Goal: Information Seeking & Learning: Learn about a topic

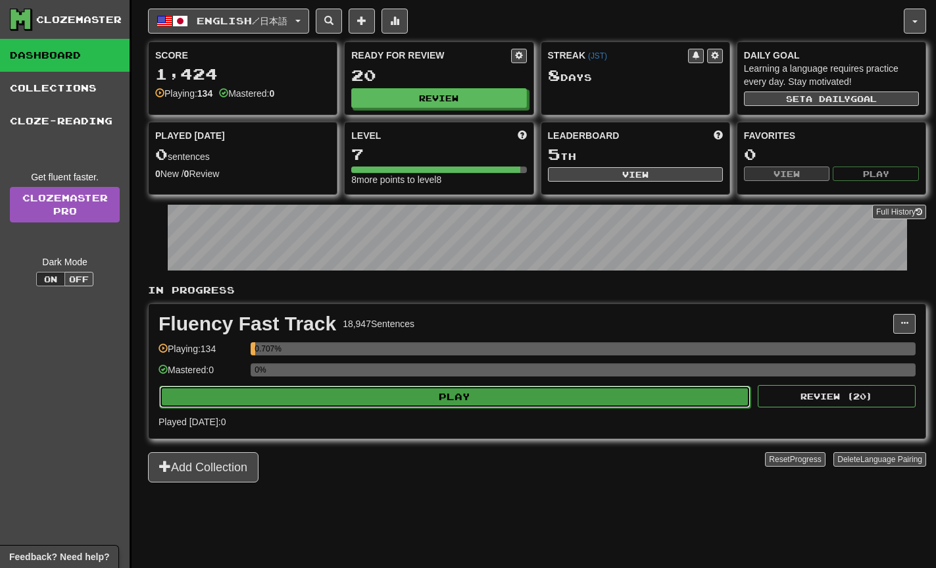
click at [534, 394] on button "Play" at bounding box center [454, 396] width 591 height 22
select select "**"
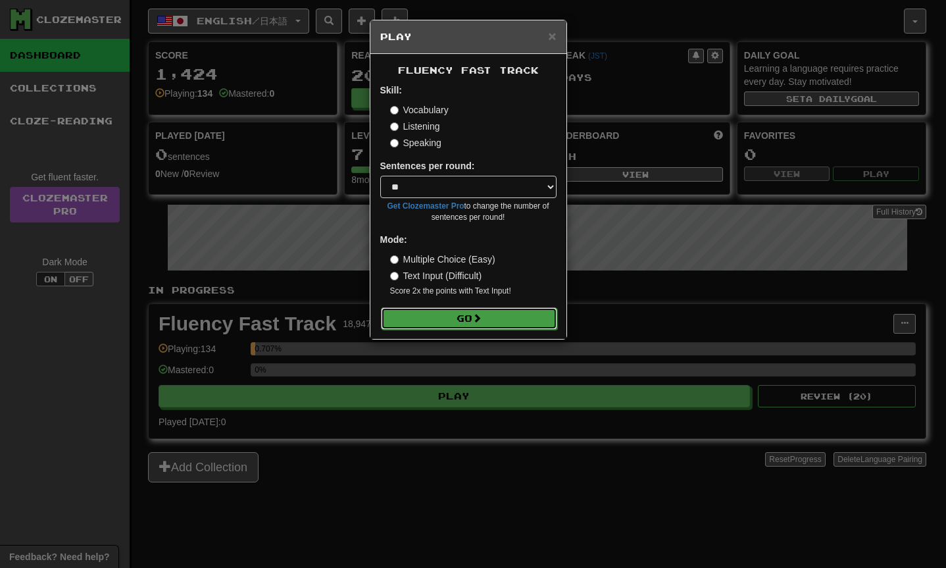
click at [504, 314] on button "Go" at bounding box center [469, 318] width 176 height 22
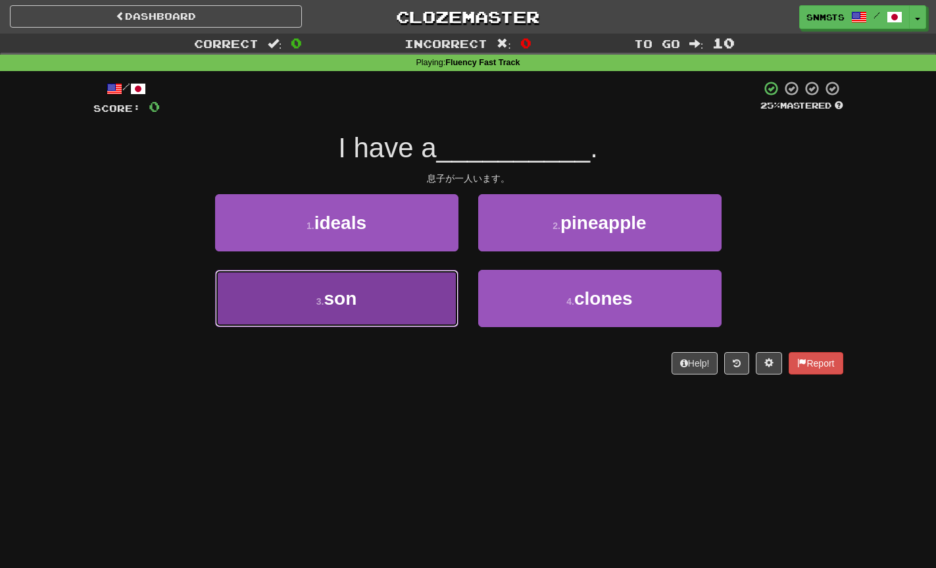
click at [436, 290] on button "3 . son" at bounding box center [336, 298] width 243 height 57
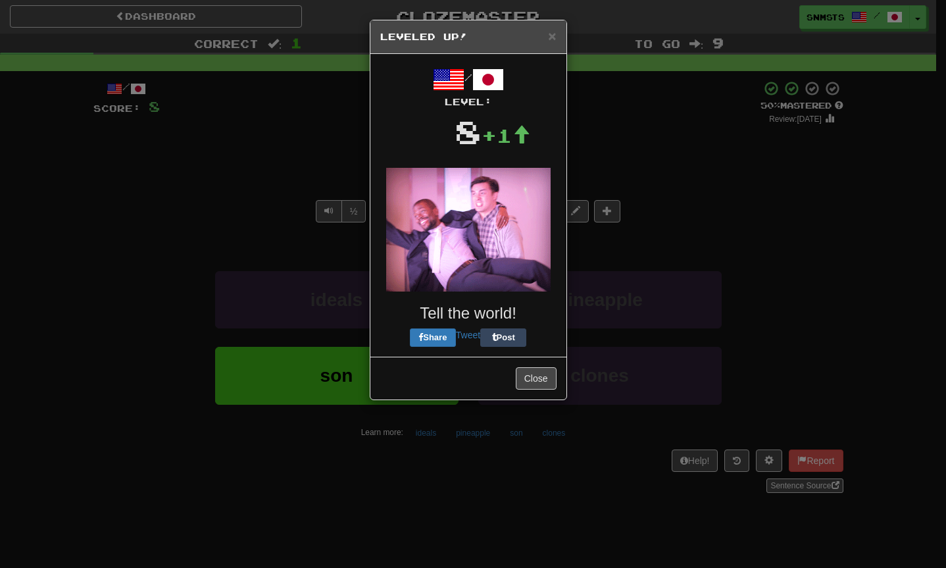
click at [513, 249] on div "/ Level: 8 +1 Tell the world! Share Tweet Post" at bounding box center [468, 205] width 176 height 283
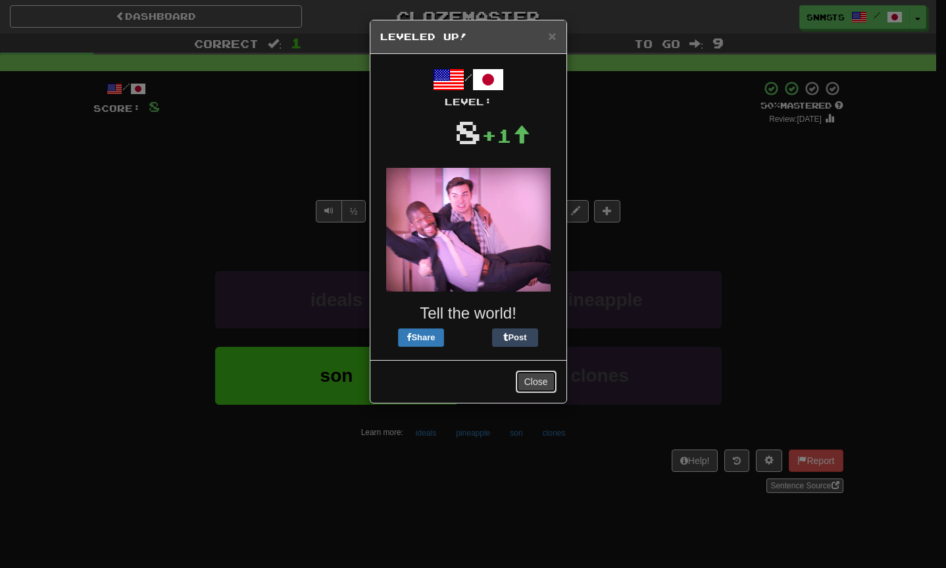
click at [527, 382] on button "Close" at bounding box center [536, 381] width 41 height 22
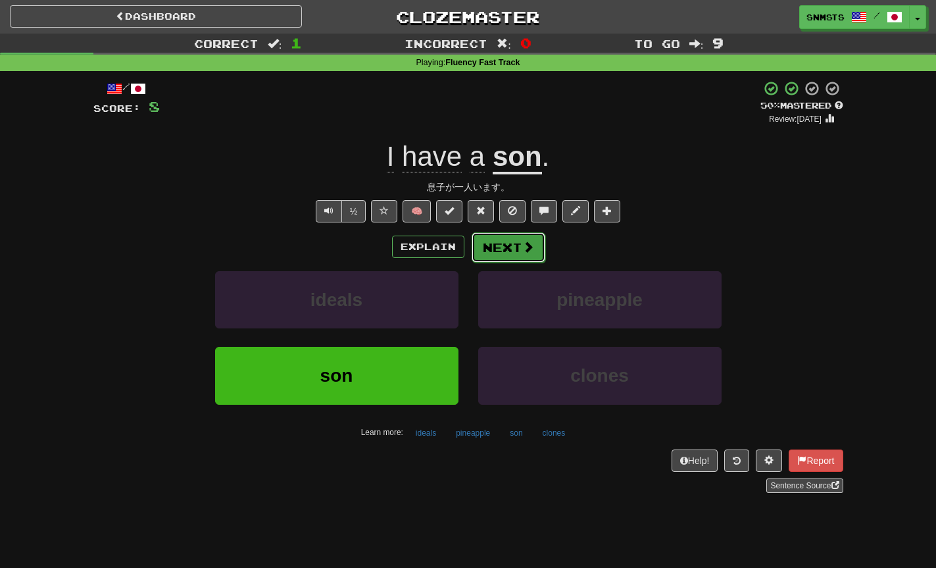
click at [493, 254] on button "Next" at bounding box center [509, 247] width 74 height 30
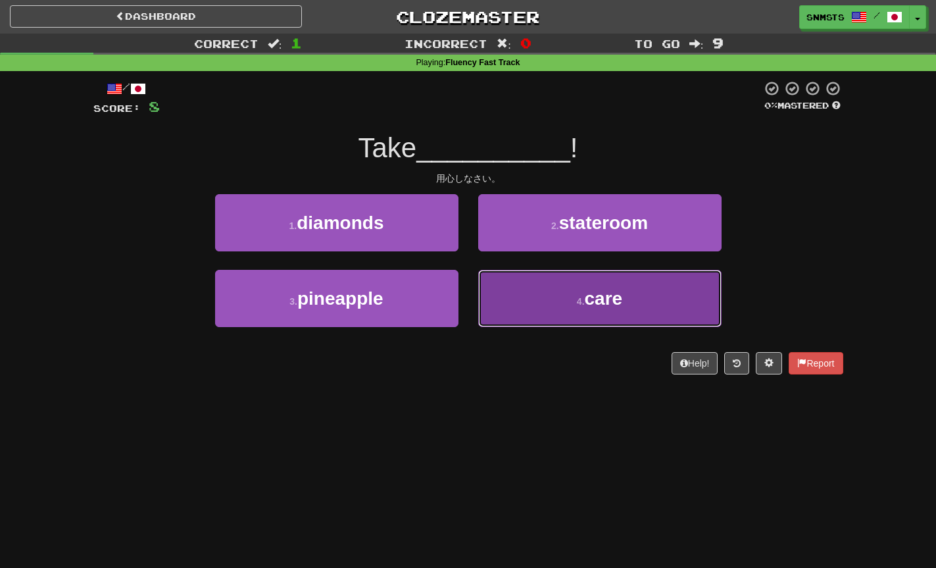
click at [514, 289] on button "4 . care" at bounding box center [599, 298] width 243 height 57
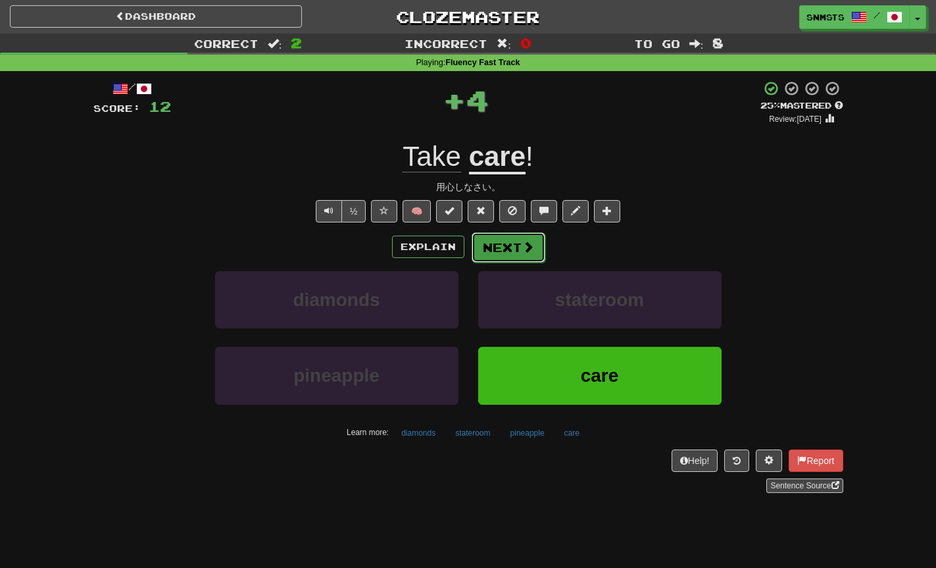
click at [507, 243] on button "Next" at bounding box center [509, 247] width 74 height 30
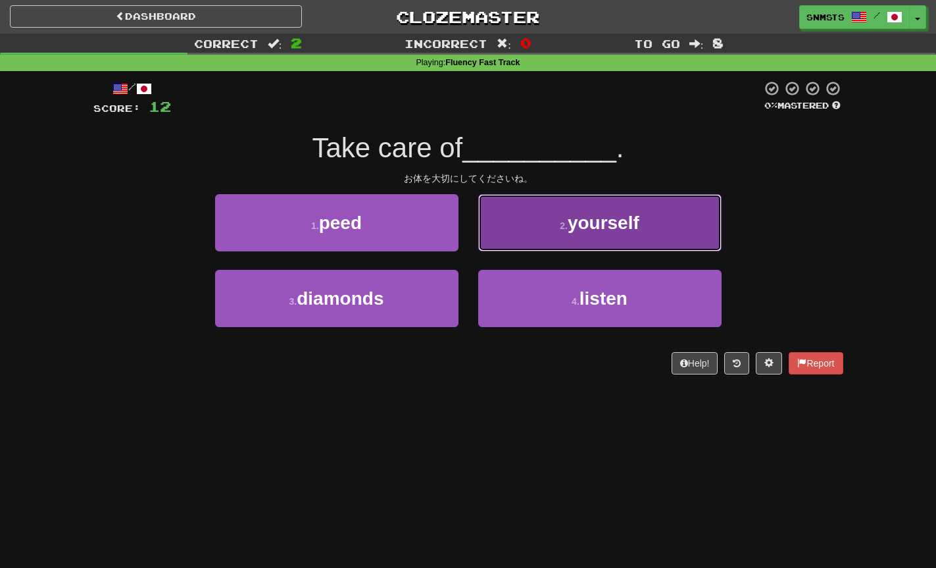
click at [537, 233] on button "2 . yourself" at bounding box center [599, 222] width 243 height 57
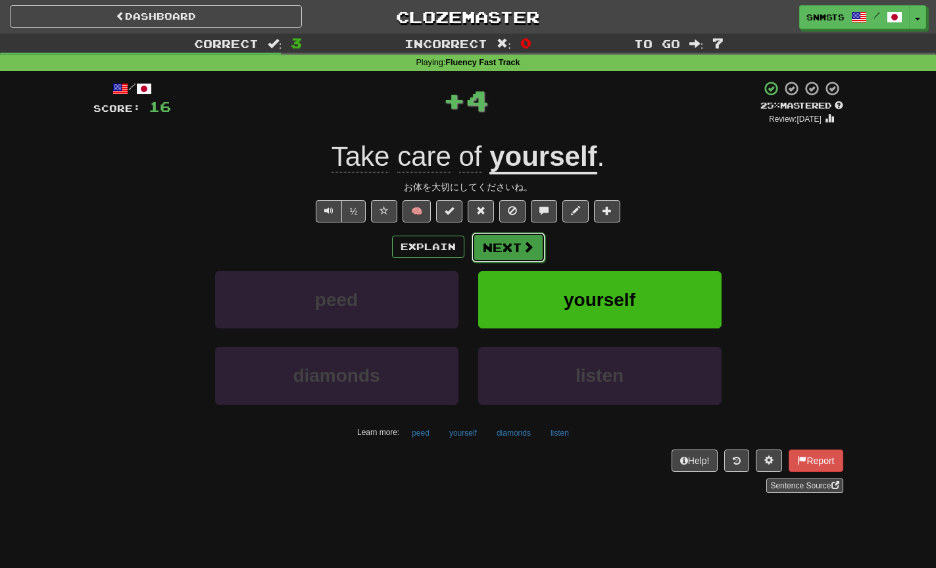
click at [516, 245] on button "Next" at bounding box center [509, 247] width 74 height 30
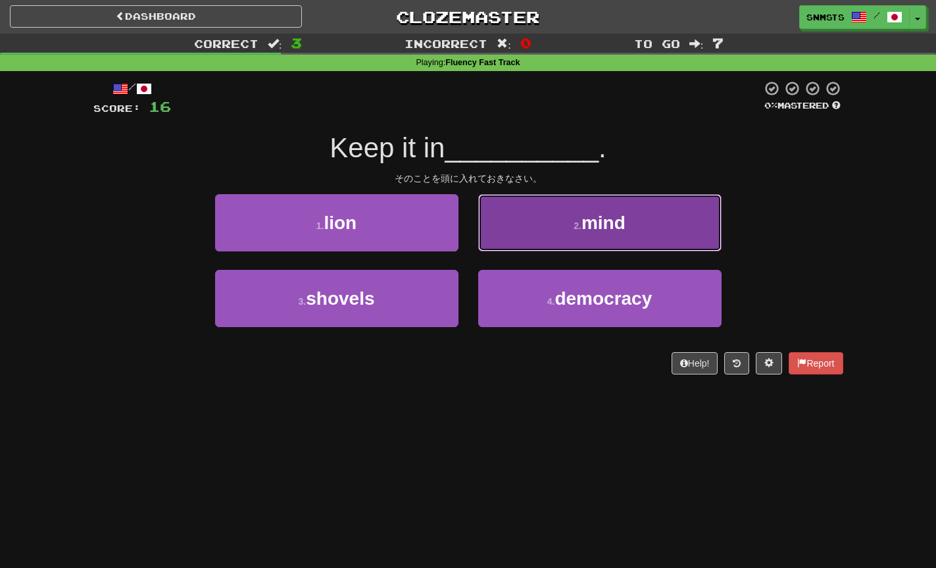
click at [532, 237] on button "2 . mind" at bounding box center [599, 222] width 243 height 57
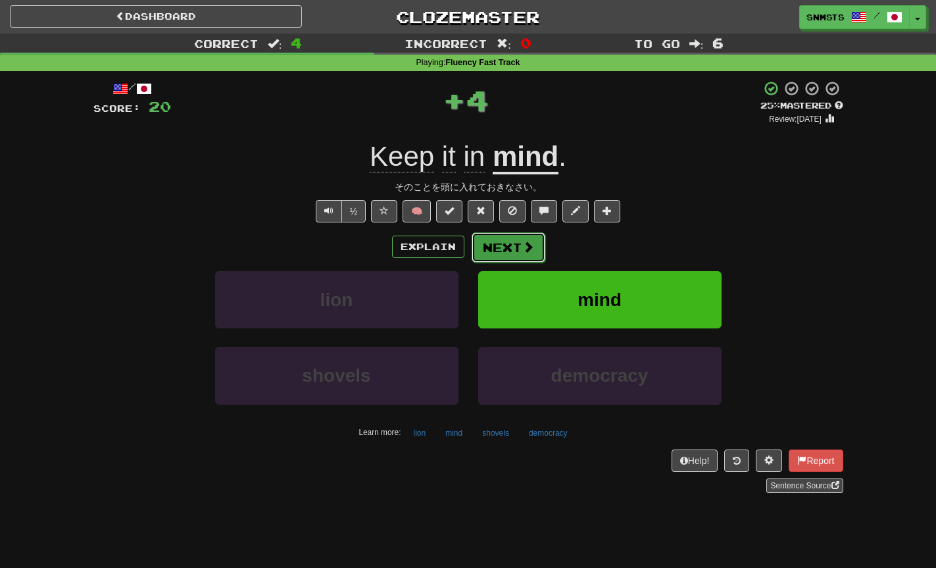
click at [504, 245] on button "Next" at bounding box center [509, 247] width 74 height 30
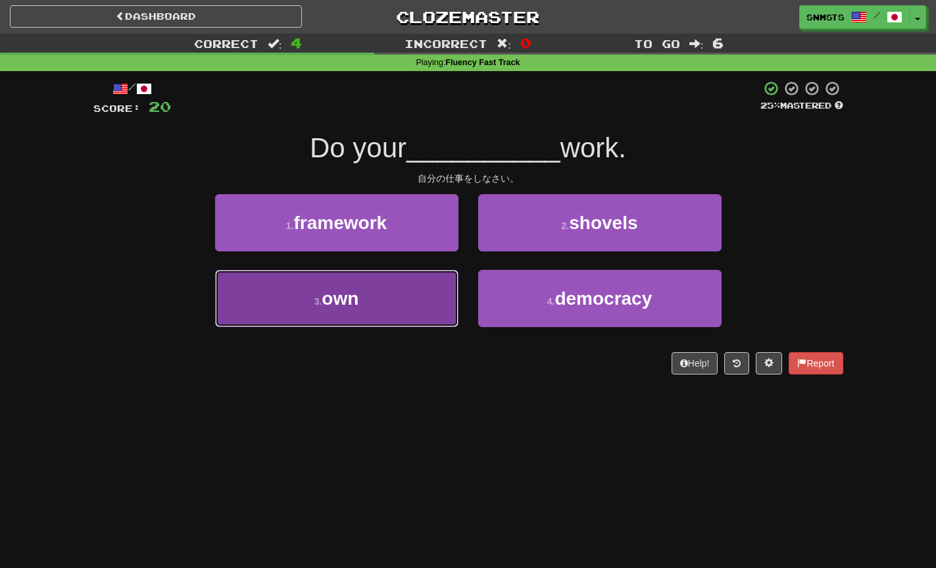
click at [432, 287] on button "3 . own" at bounding box center [336, 298] width 243 height 57
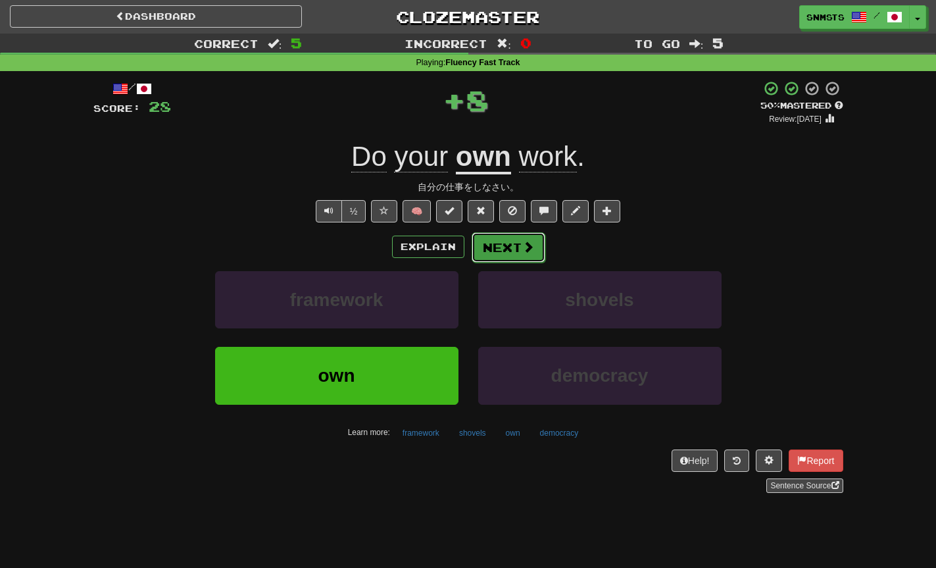
click at [495, 241] on button "Next" at bounding box center [509, 247] width 74 height 30
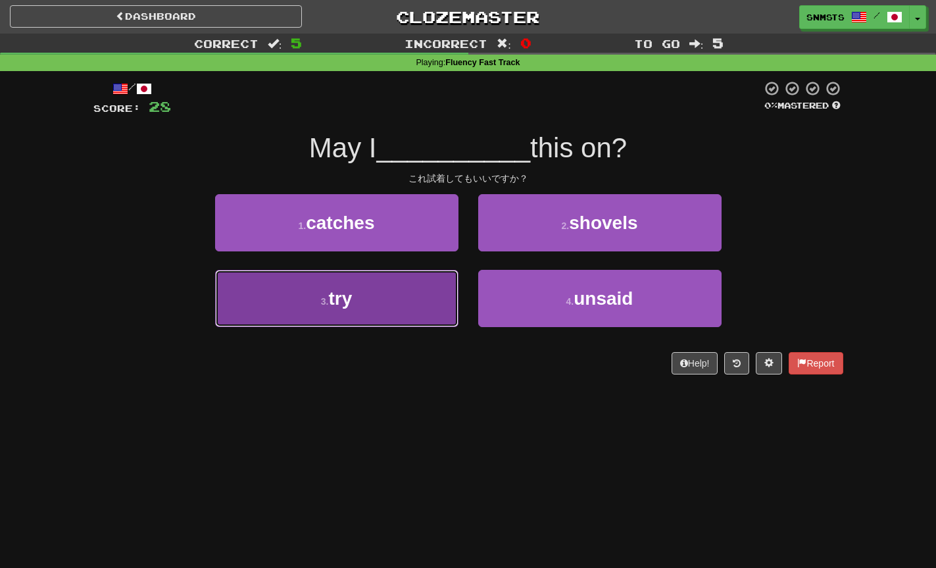
click at [434, 289] on button "3 . try" at bounding box center [336, 298] width 243 height 57
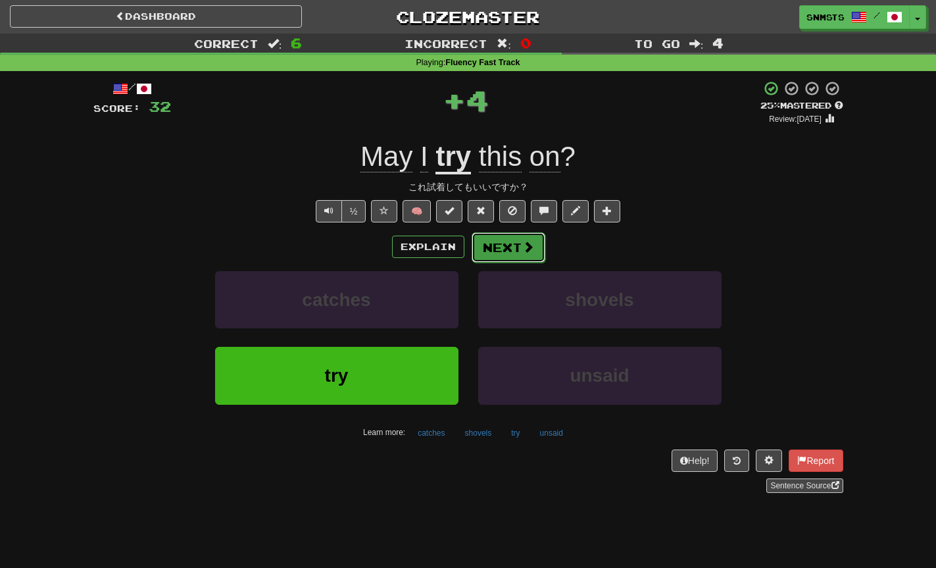
click at [502, 255] on button "Next" at bounding box center [509, 247] width 74 height 30
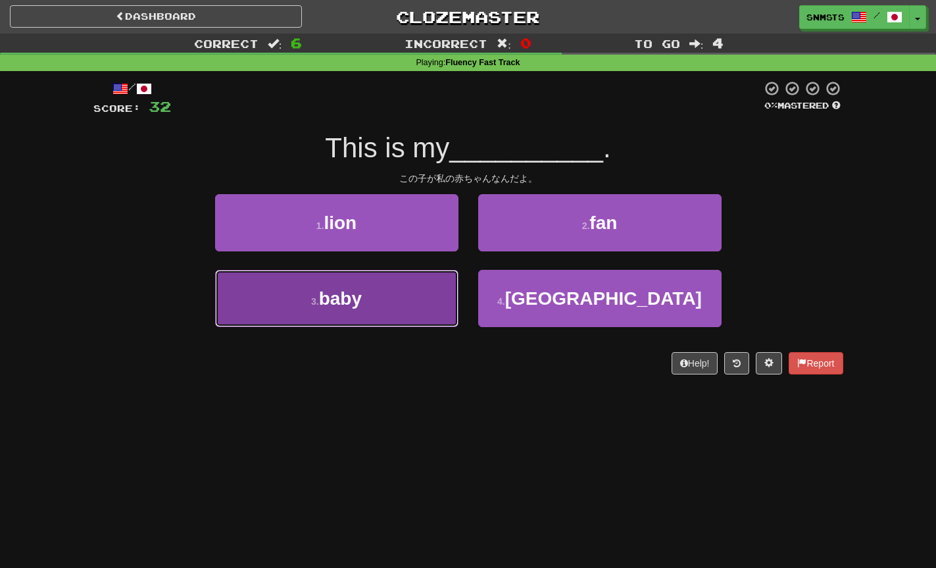
click at [445, 285] on button "3 . baby" at bounding box center [336, 298] width 243 height 57
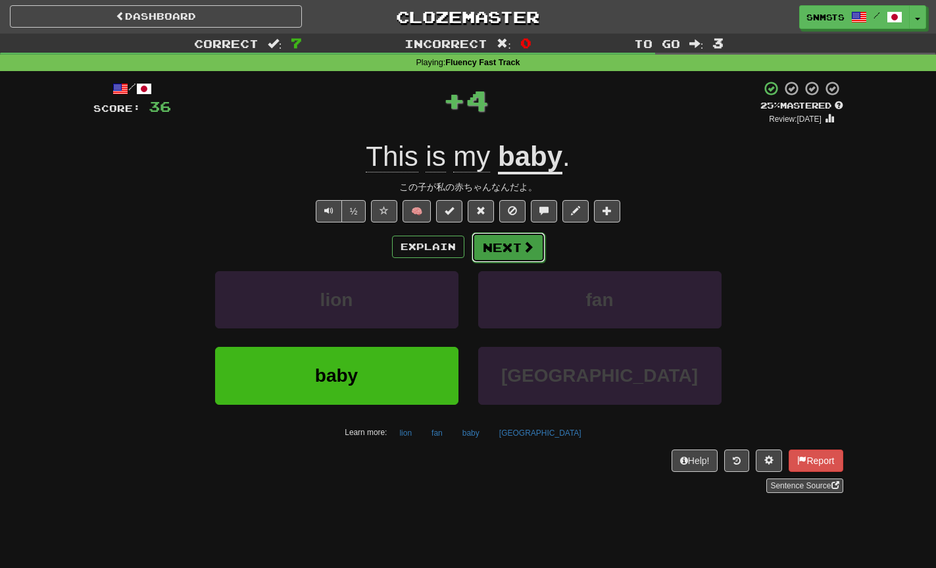
click at [504, 245] on button "Next" at bounding box center [509, 247] width 74 height 30
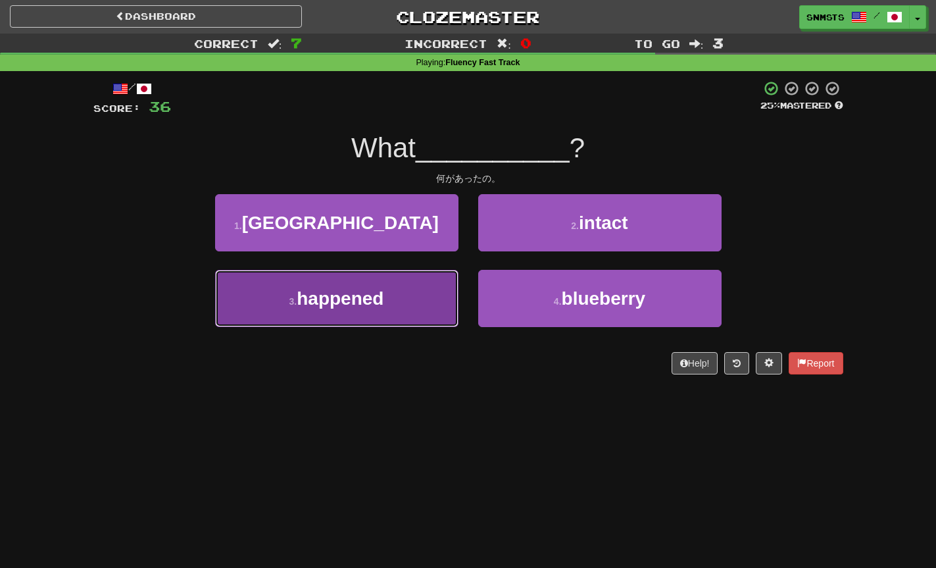
click at [423, 286] on button "3 . happened" at bounding box center [336, 298] width 243 height 57
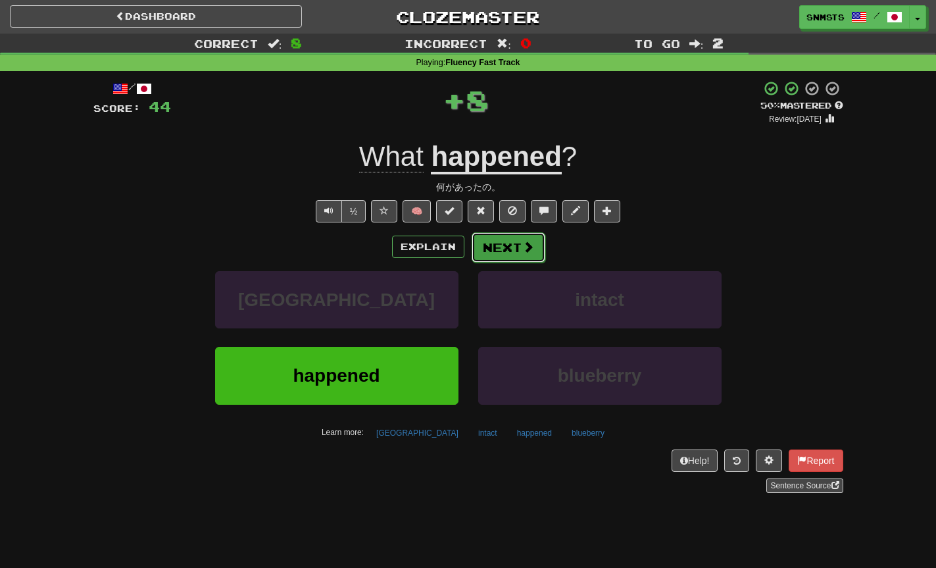
click at [493, 241] on button "Next" at bounding box center [509, 247] width 74 height 30
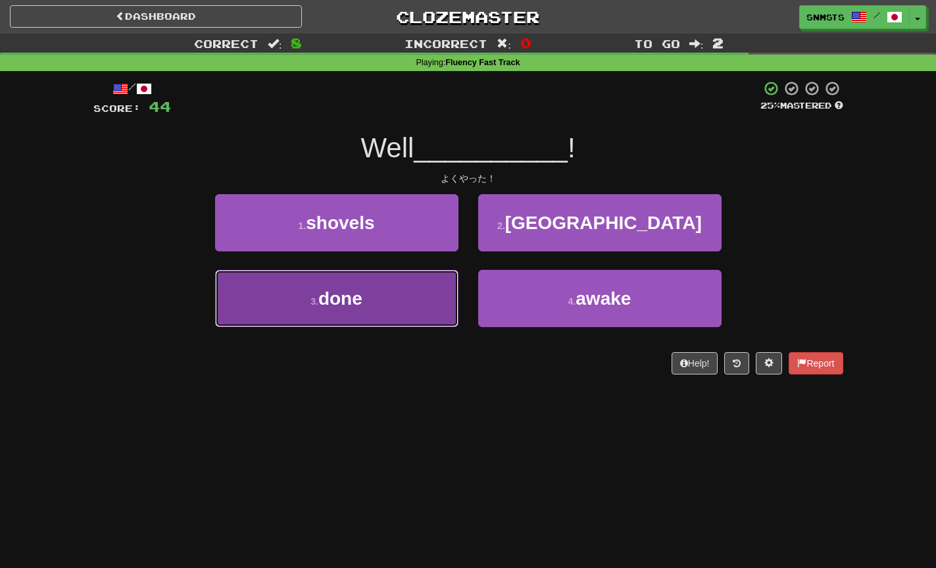
click at [444, 281] on button "3 . done" at bounding box center [336, 298] width 243 height 57
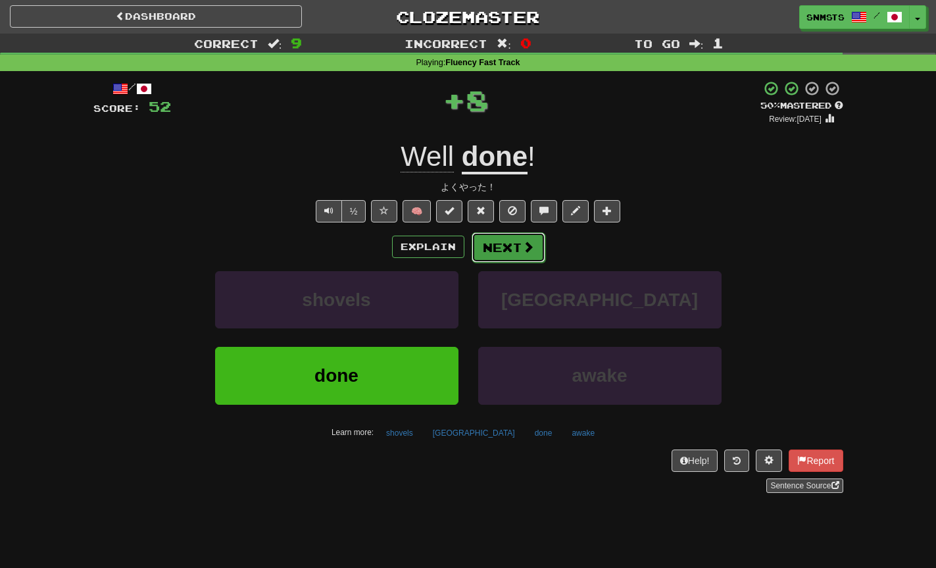
click at [496, 235] on button "Next" at bounding box center [509, 247] width 74 height 30
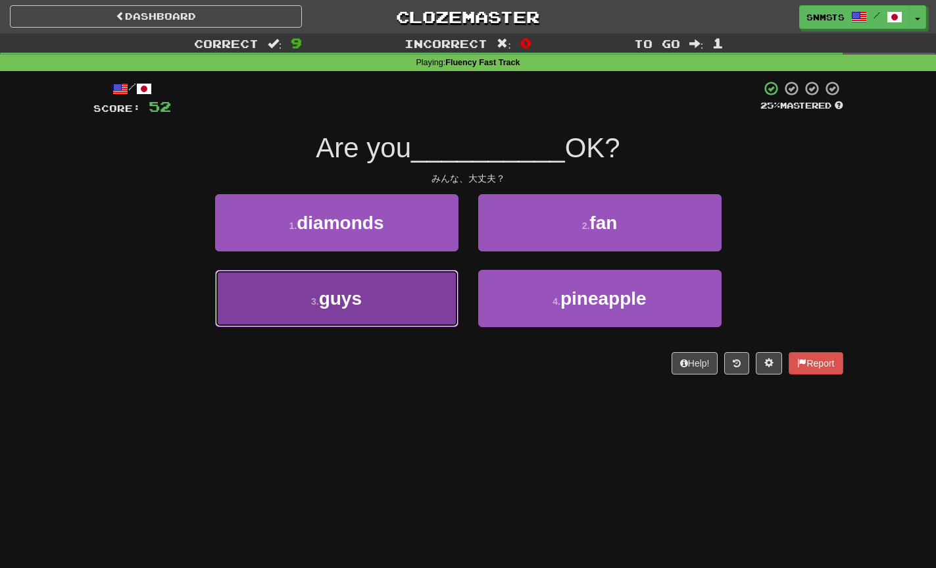
click at [427, 287] on button "3 . guys" at bounding box center [336, 298] width 243 height 57
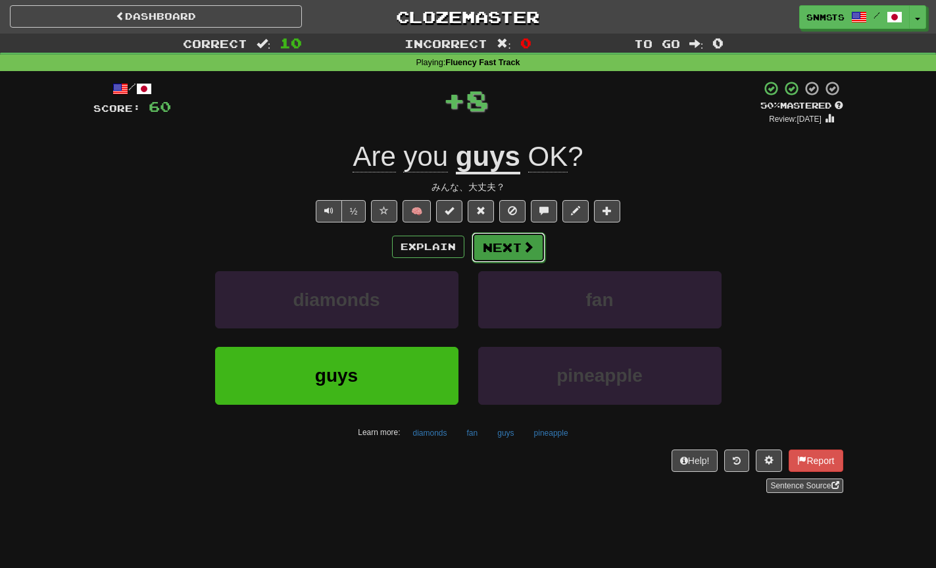
click at [479, 248] on button "Next" at bounding box center [509, 247] width 74 height 30
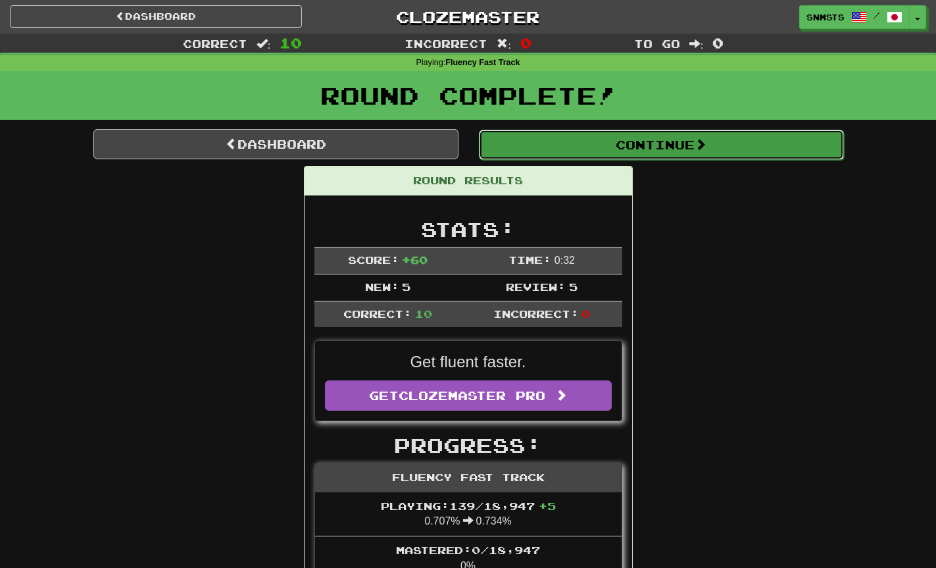
click at [625, 145] on button "Continue" at bounding box center [661, 145] width 365 height 30
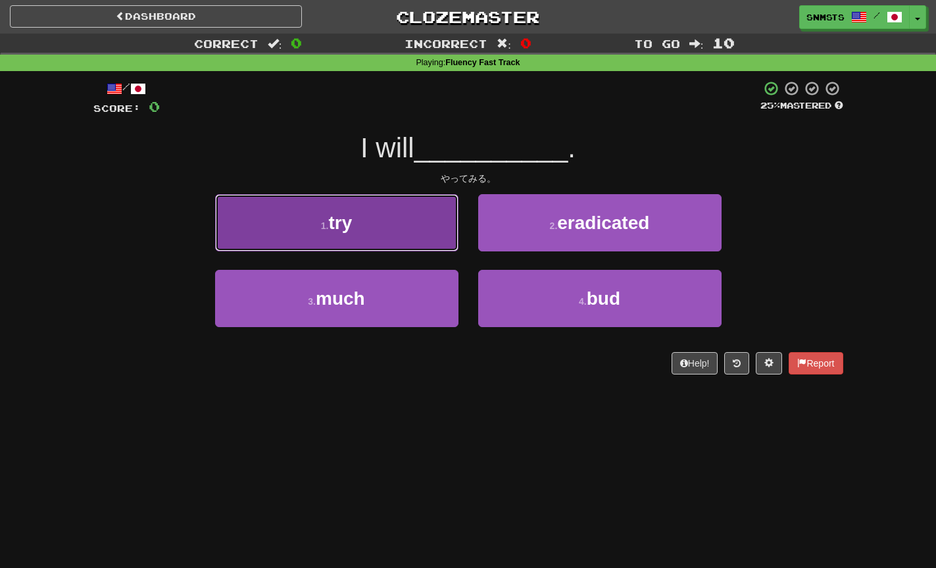
click at [445, 241] on button "1 . try" at bounding box center [336, 222] width 243 height 57
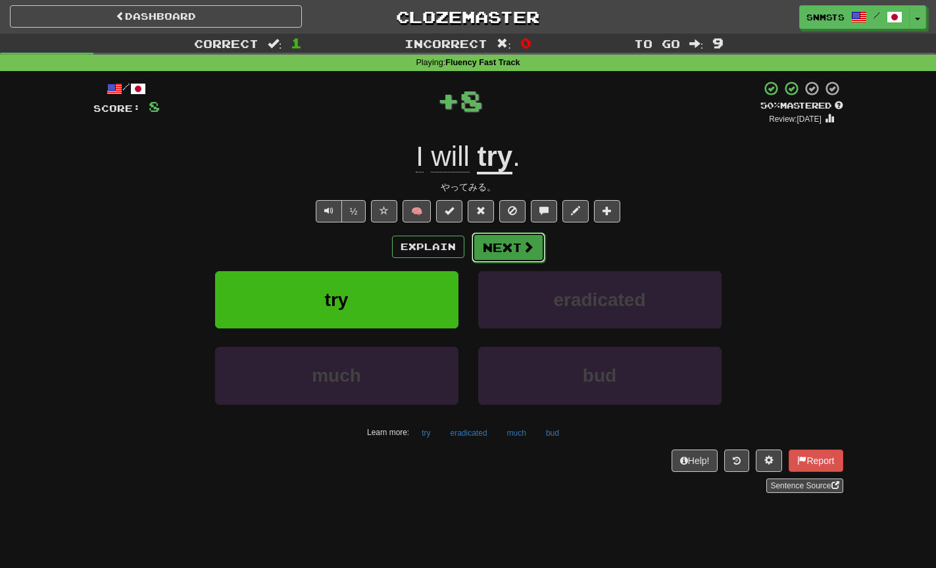
click at [488, 240] on button "Next" at bounding box center [509, 247] width 74 height 30
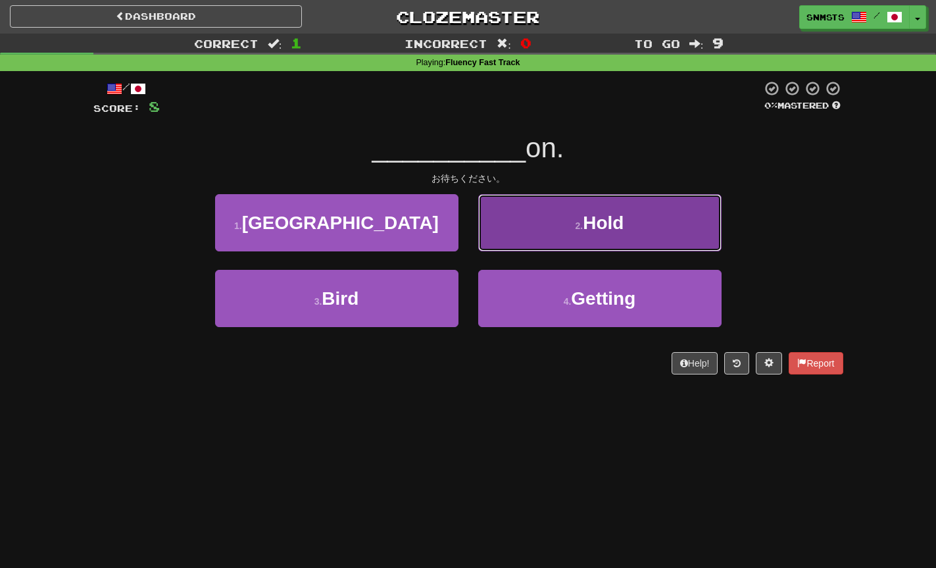
click at [518, 231] on button "2 . Hold" at bounding box center [599, 222] width 243 height 57
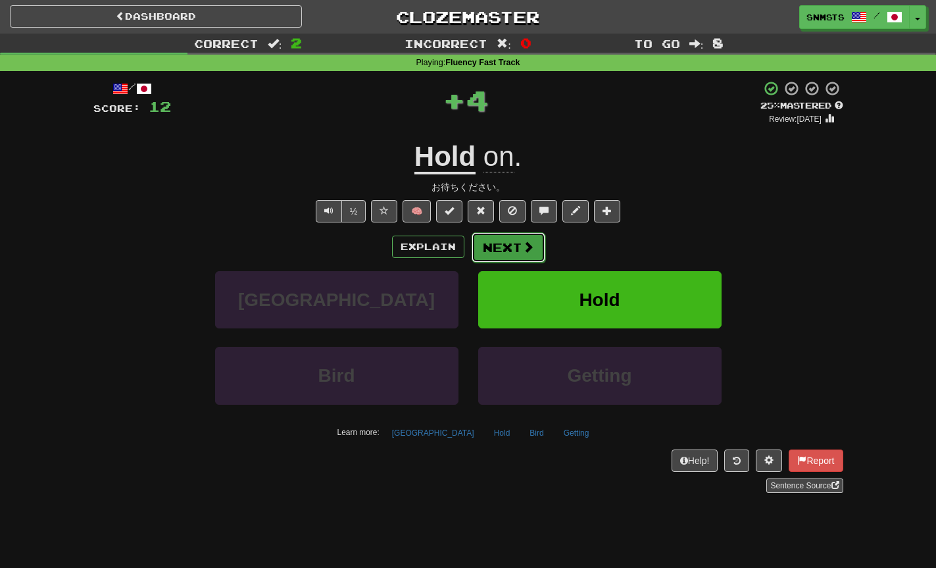
click at [508, 244] on button "Next" at bounding box center [509, 247] width 74 height 30
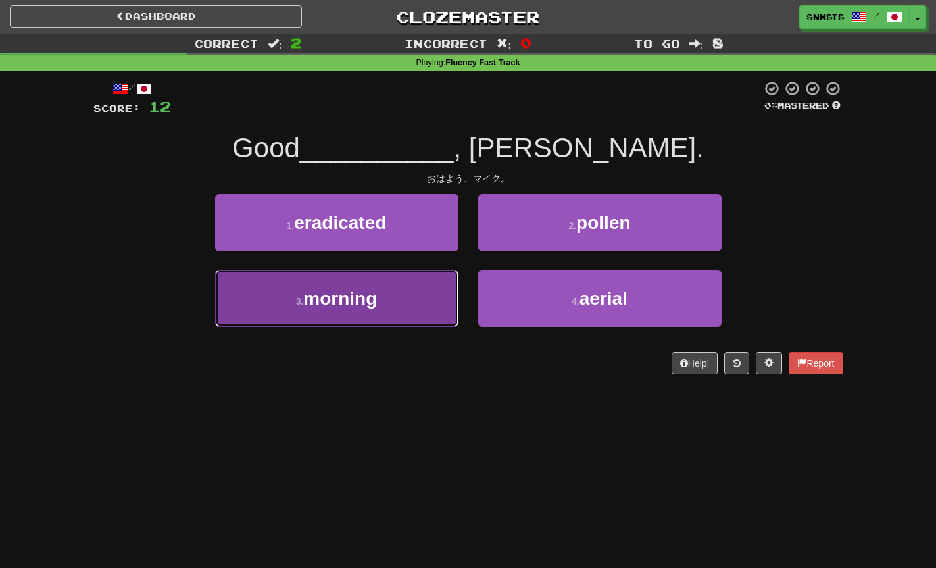
click at [419, 296] on button "3 . morning" at bounding box center [336, 298] width 243 height 57
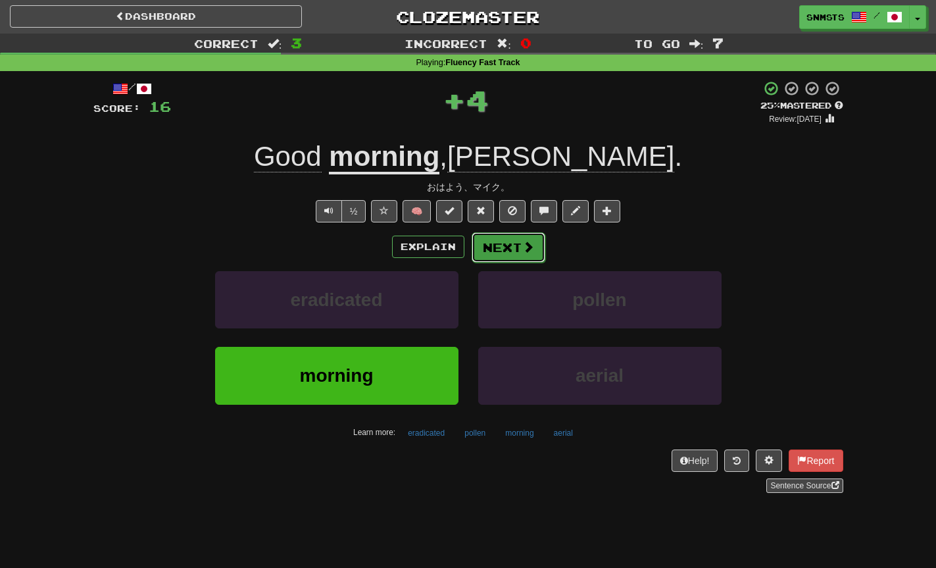
click at [508, 247] on button "Next" at bounding box center [509, 247] width 74 height 30
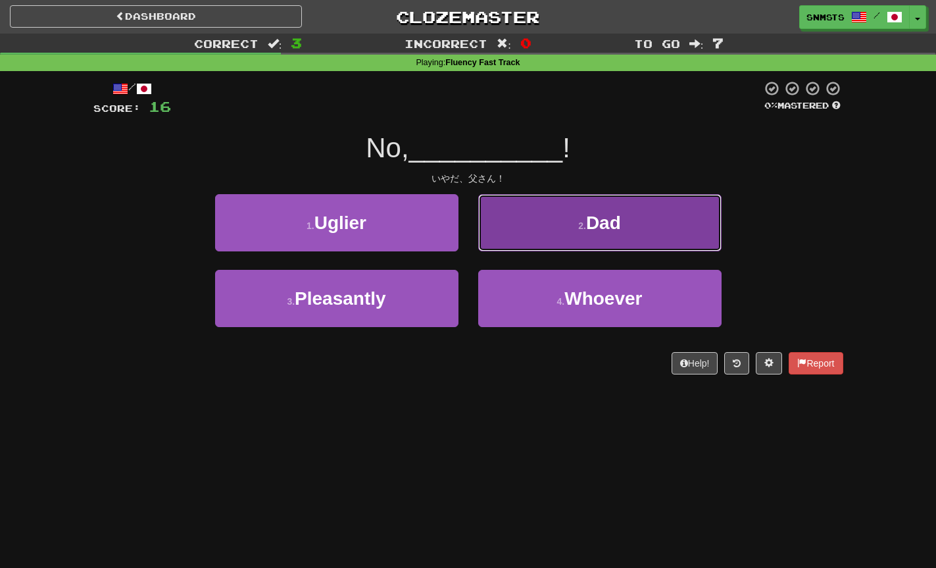
click at [531, 234] on button "2 . Dad" at bounding box center [599, 222] width 243 height 57
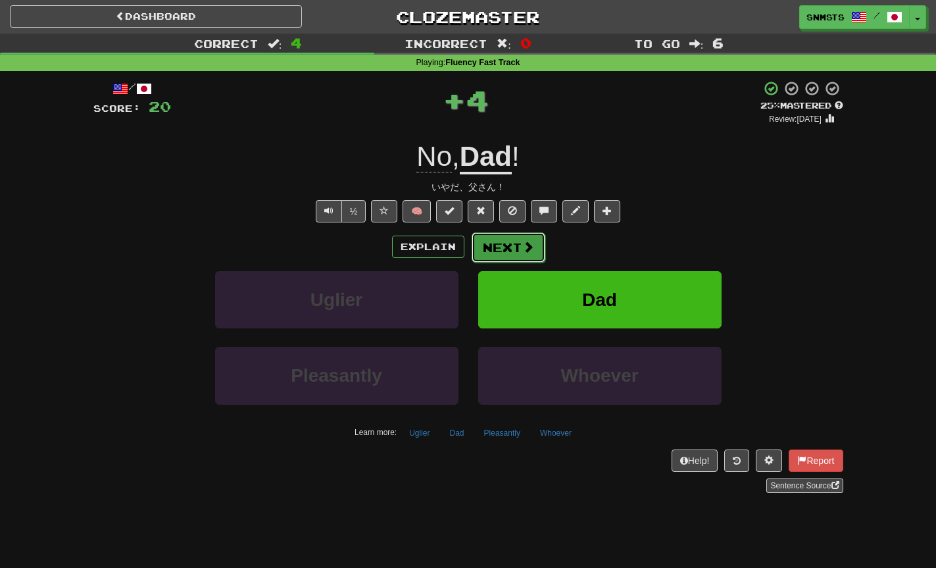
click at [514, 245] on button "Next" at bounding box center [509, 247] width 74 height 30
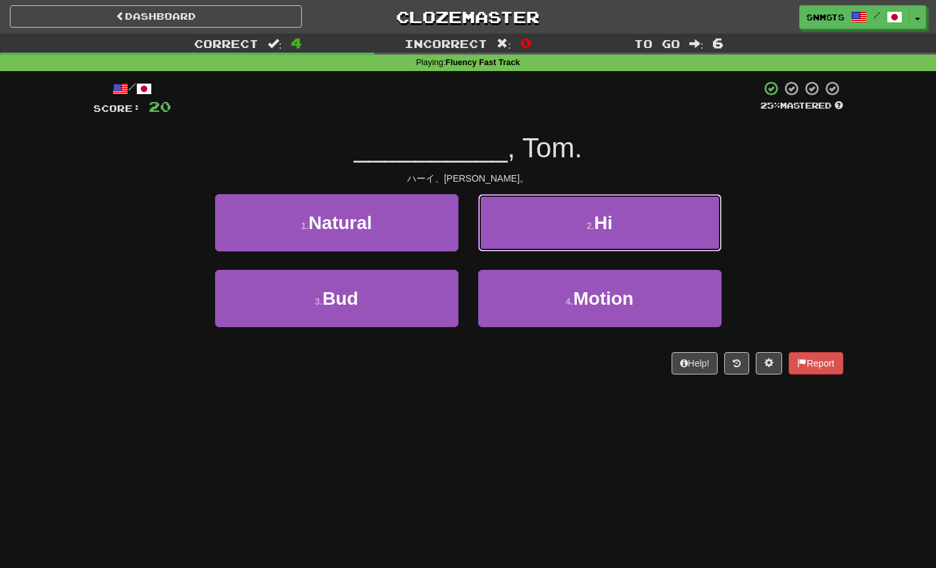
click at [526, 228] on button "2 . Hi" at bounding box center [599, 222] width 243 height 57
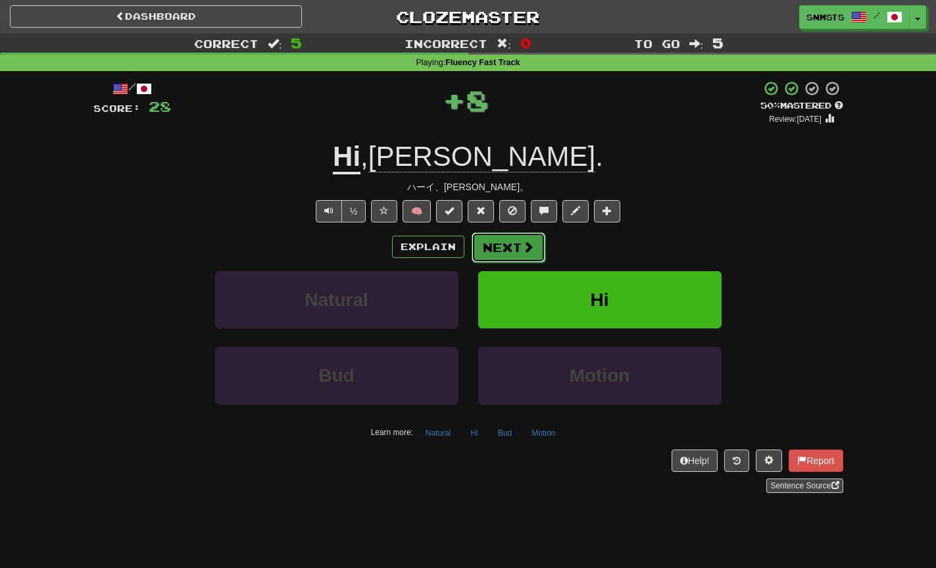
click at [512, 240] on button "Next" at bounding box center [509, 247] width 74 height 30
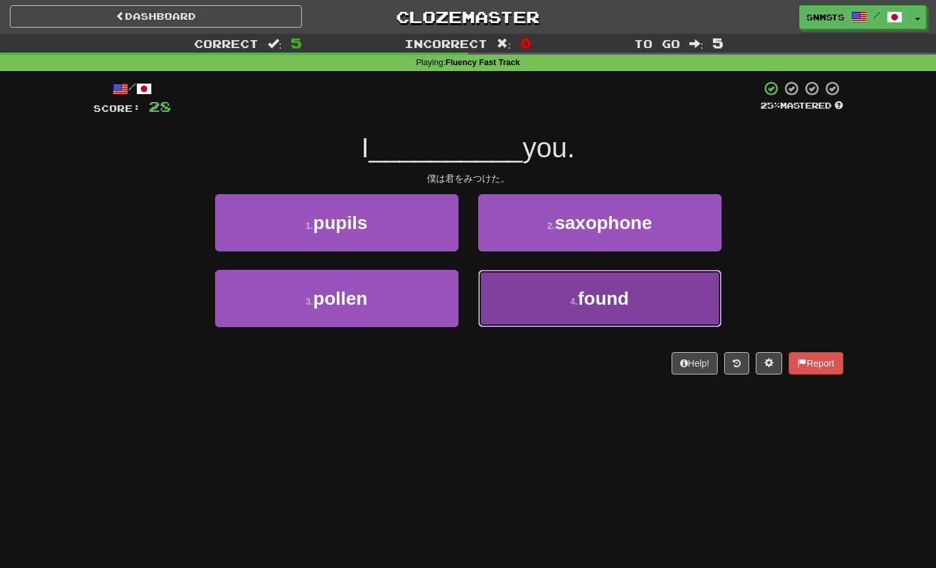
click at [500, 281] on button "4 . found" at bounding box center [599, 298] width 243 height 57
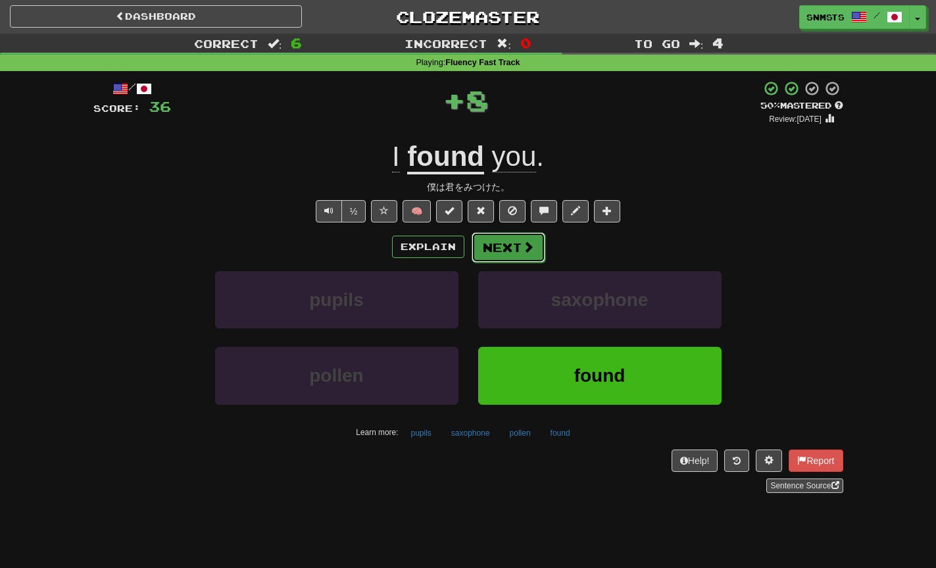
click at [505, 253] on button "Next" at bounding box center [509, 247] width 74 height 30
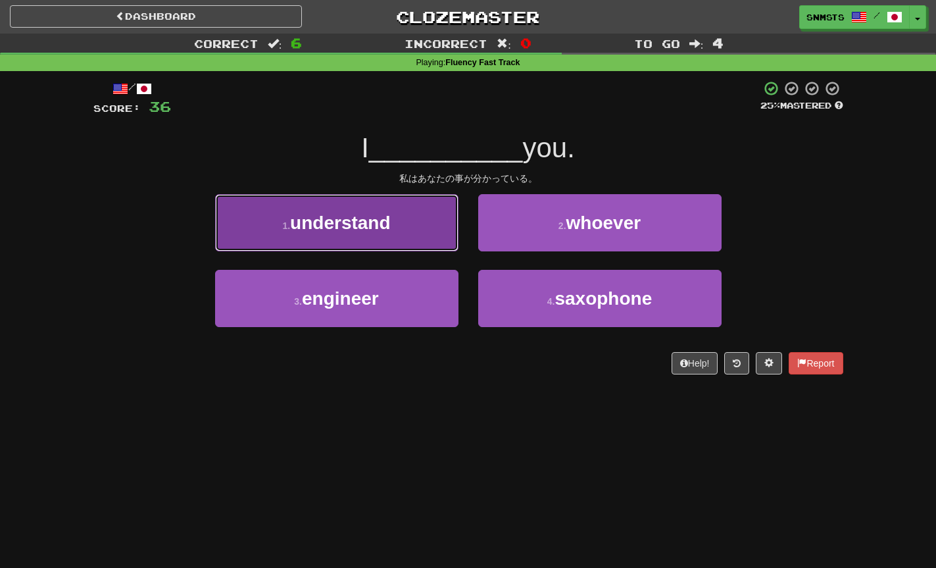
click at [445, 247] on button "1 . understand" at bounding box center [336, 222] width 243 height 57
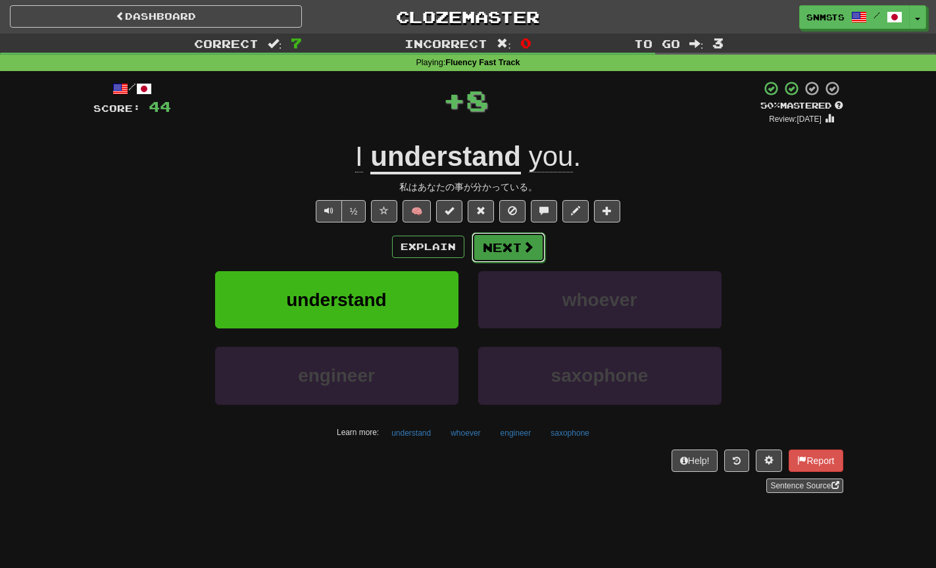
click at [500, 245] on button "Next" at bounding box center [509, 247] width 74 height 30
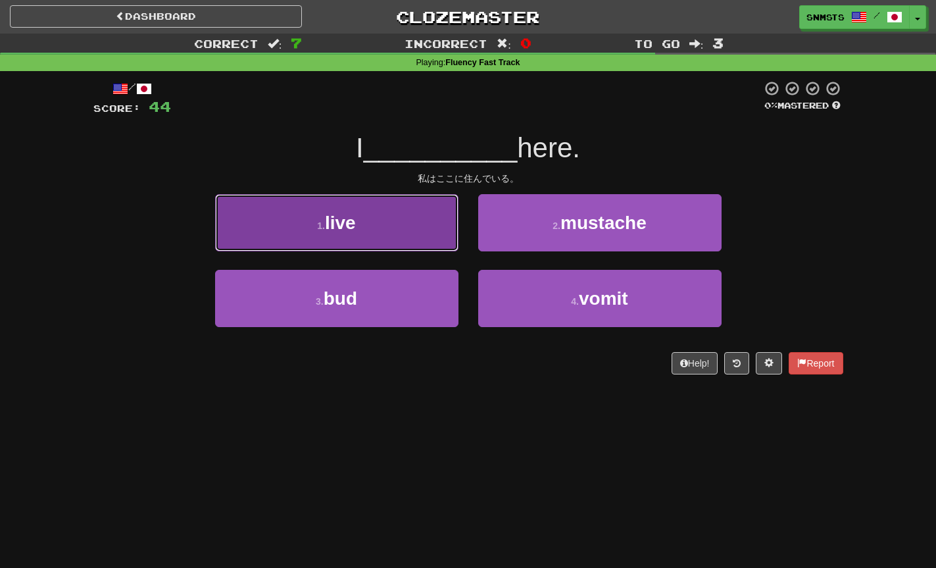
click at [448, 243] on button "1 . live" at bounding box center [336, 222] width 243 height 57
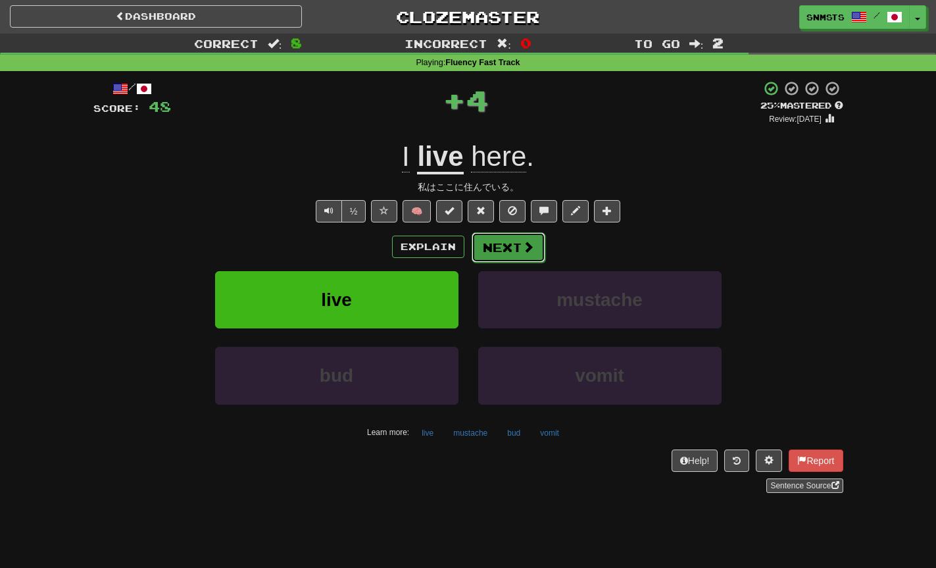
click at [489, 240] on button "Next" at bounding box center [509, 247] width 74 height 30
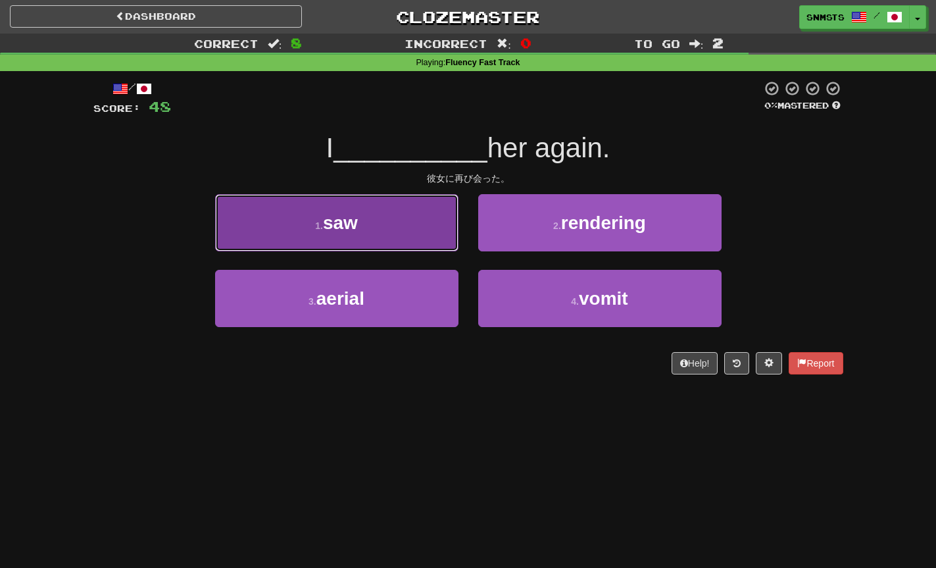
click at [445, 244] on button "1 . saw" at bounding box center [336, 222] width 243 height 57
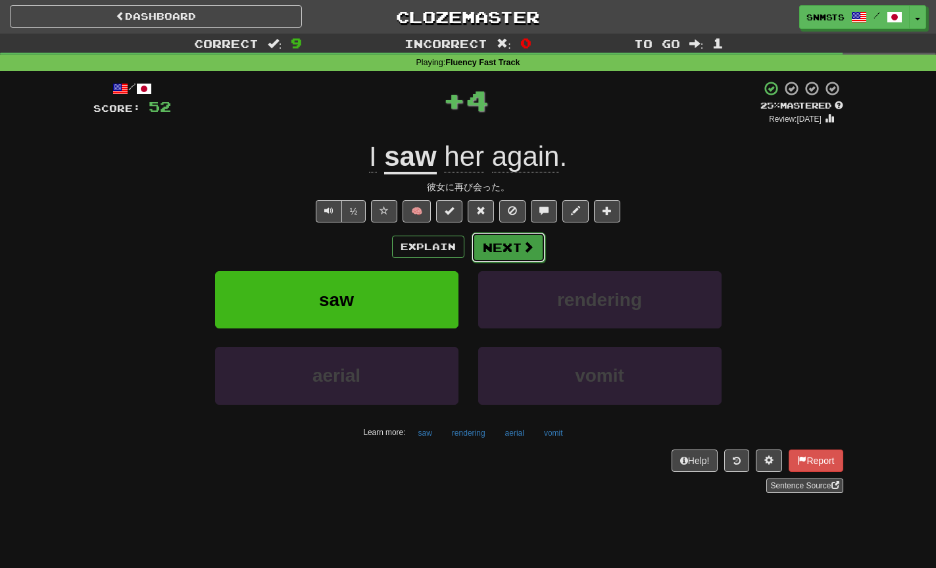
click at [485, 247] on button "Next" at bounding box center [509, 247] width 74 height 30
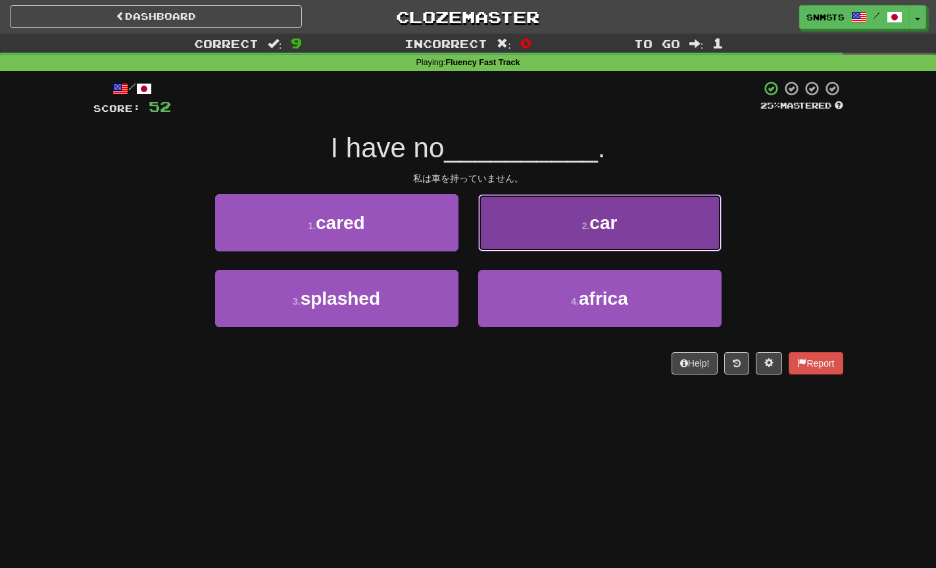
click at [502, 241] on button "2 . car" at bounding box center [599, 222] width 243 height 57
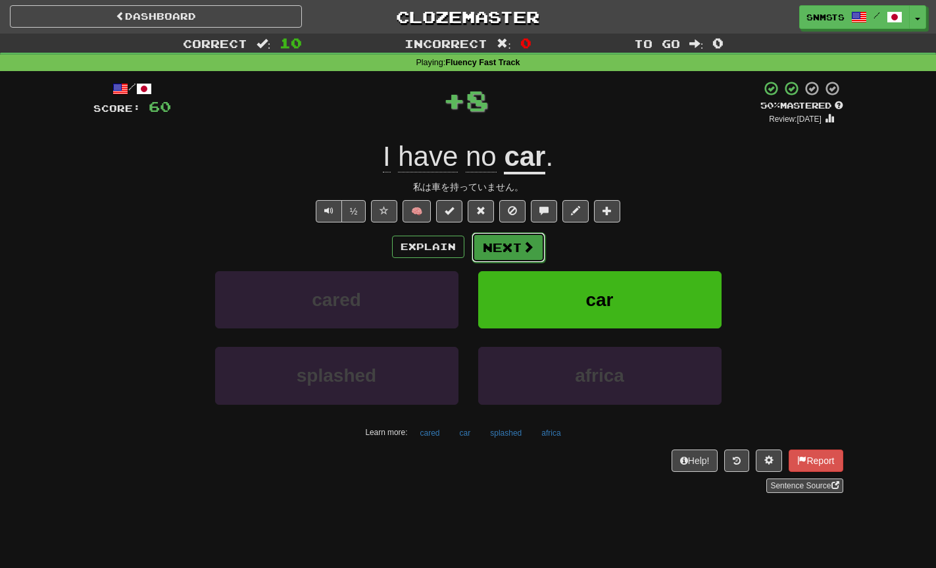
click at [499, 243] on button "Next" at bounding box center [509, 247] width 74 height 30
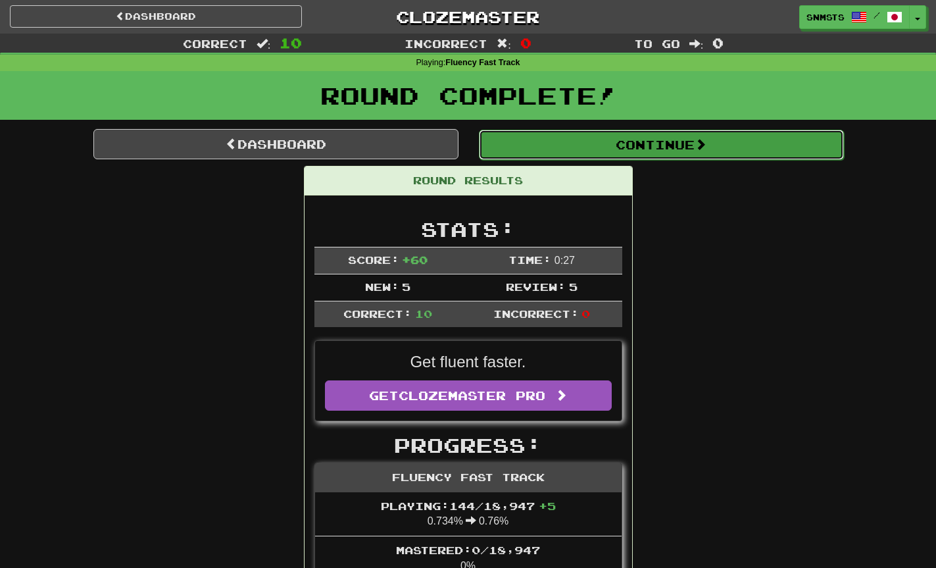
click at [610, 149] on button "Continue" at bounding box center [661, 145] width 365 height 30
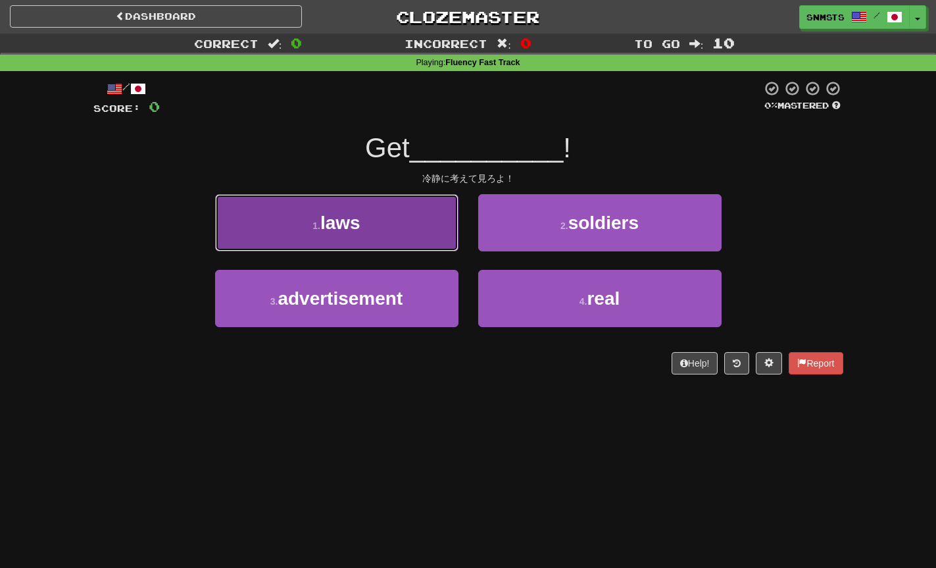
click at [441, 244] on button "1 . laws" at bounding box center [336, 222] width 243 height 57
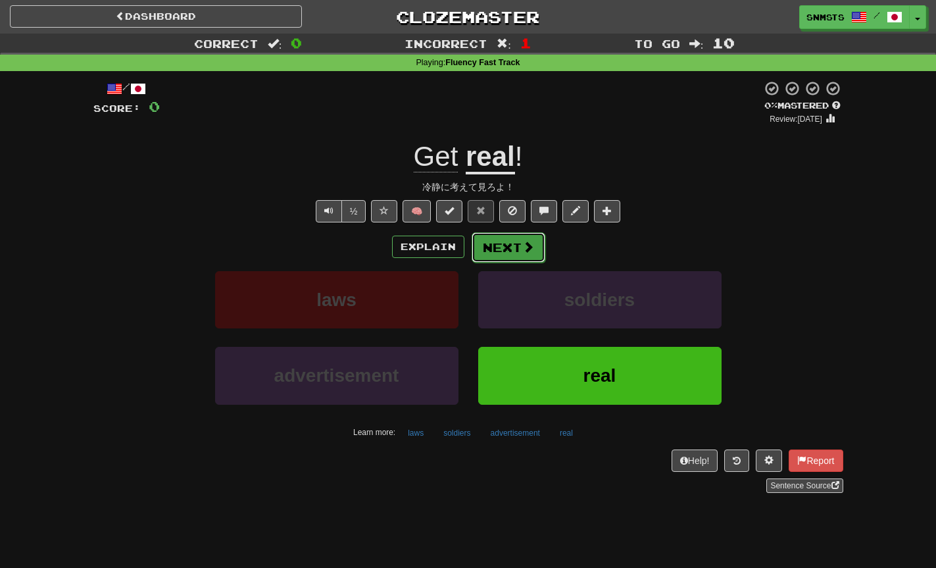
click at [498, 245] on button "Next" at bounding box center [509, 247] width 74 height 30
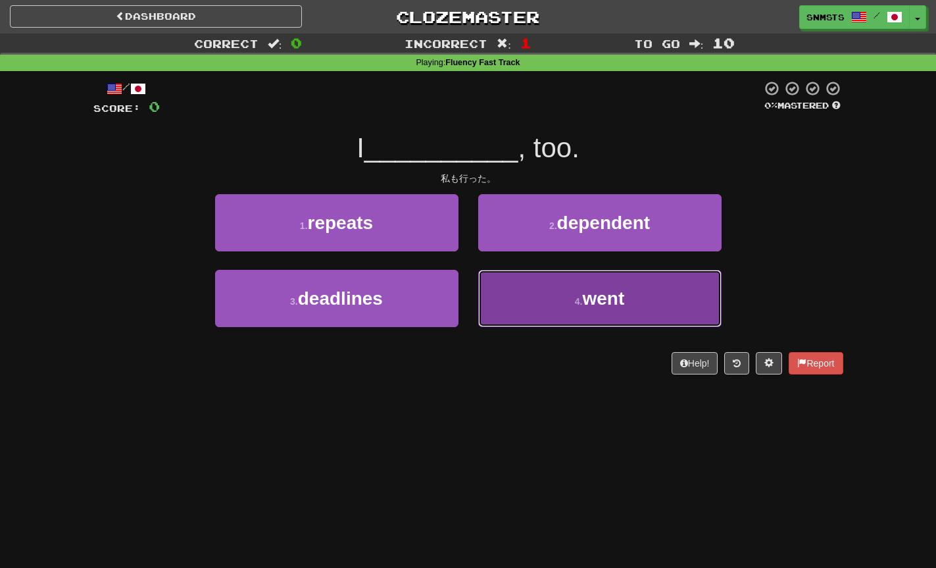
click at [493, 286] on button "4 . went" at bounding box center [599, 298] width 243 height 57
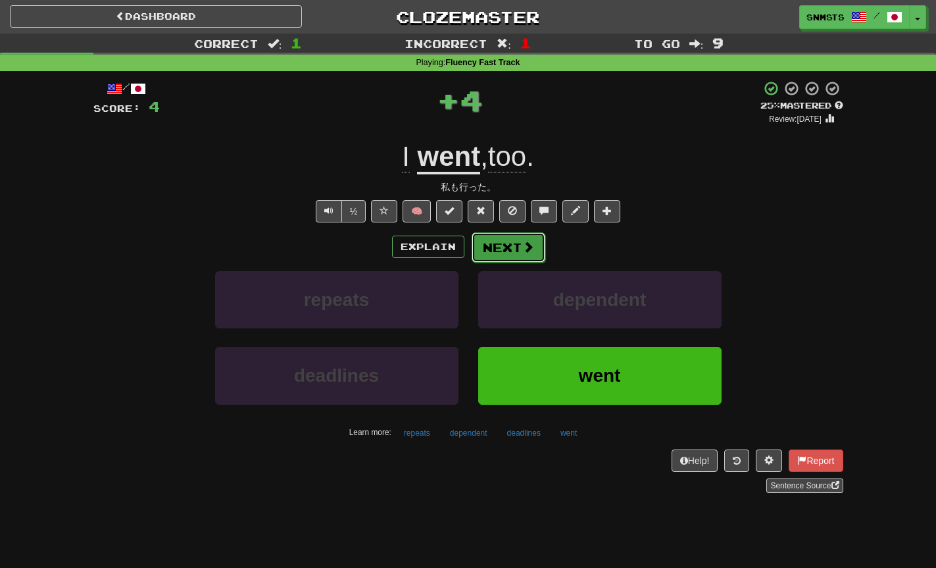
click at [502, 249] on button "Next" at bounding box center [509, 247] width 74 height 30
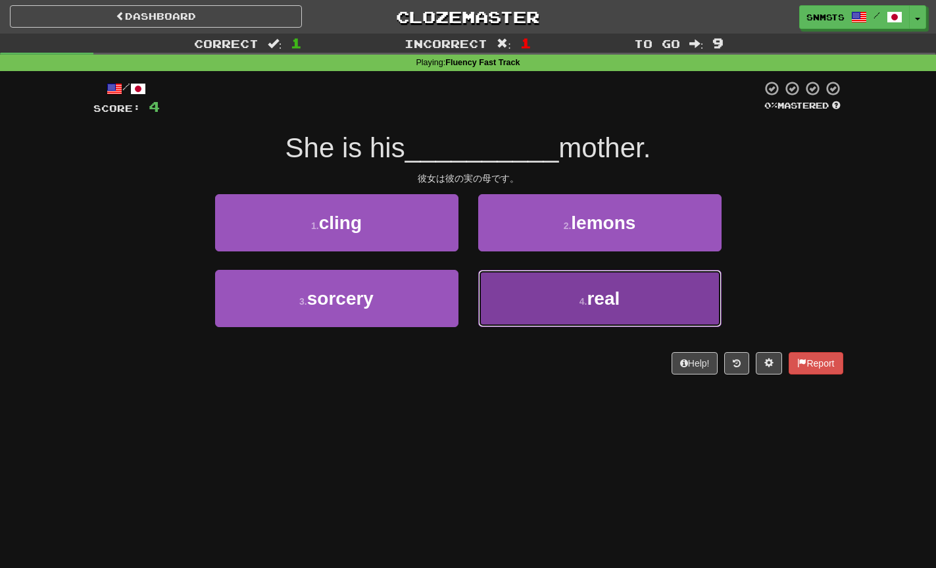
click at [520, 283] on button "4 . real" at bounding box center [599, 298] width 243 height 57
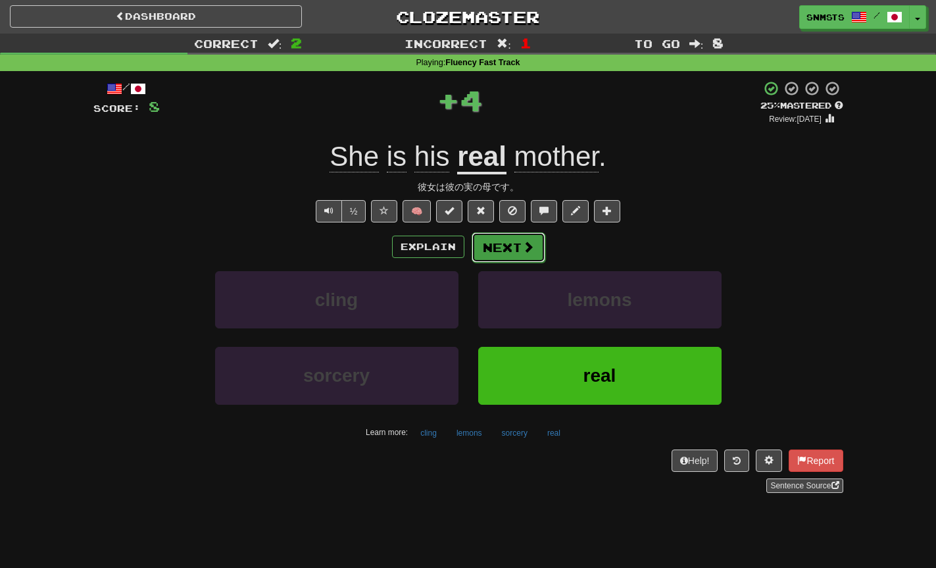
click at [517, 250] on button "Next" at bounding box center [509, 247] width 74 height 30
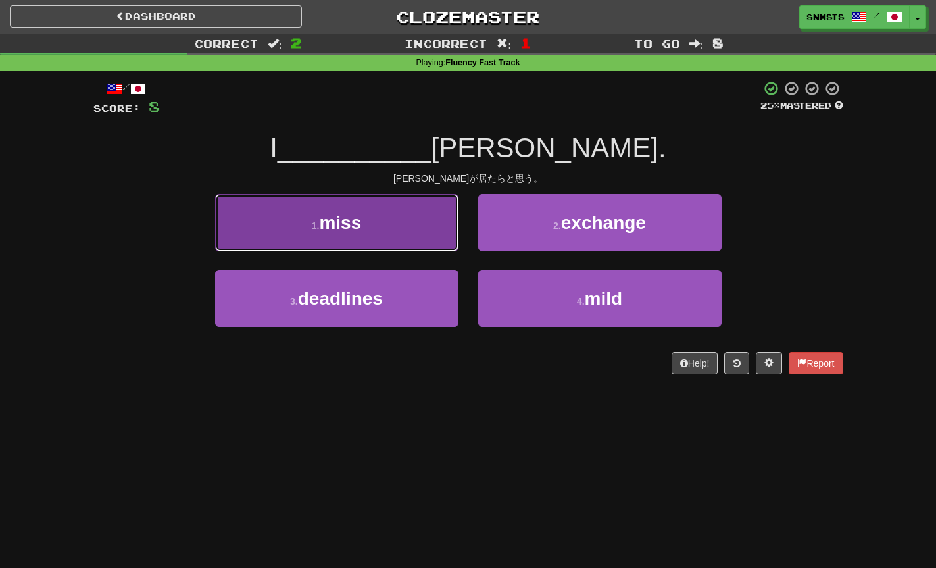
click at [435, 236] on button "1 . miss" at bounding box center [336, 222] width 243 height 57
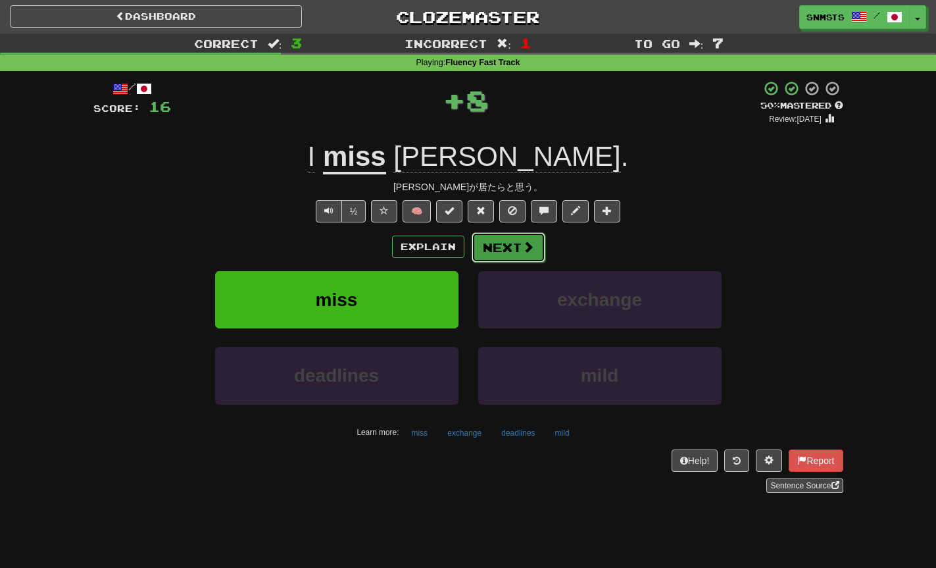
click at [489, 248] on button "Next" at bounding box center [509, 247] width 74 height 30
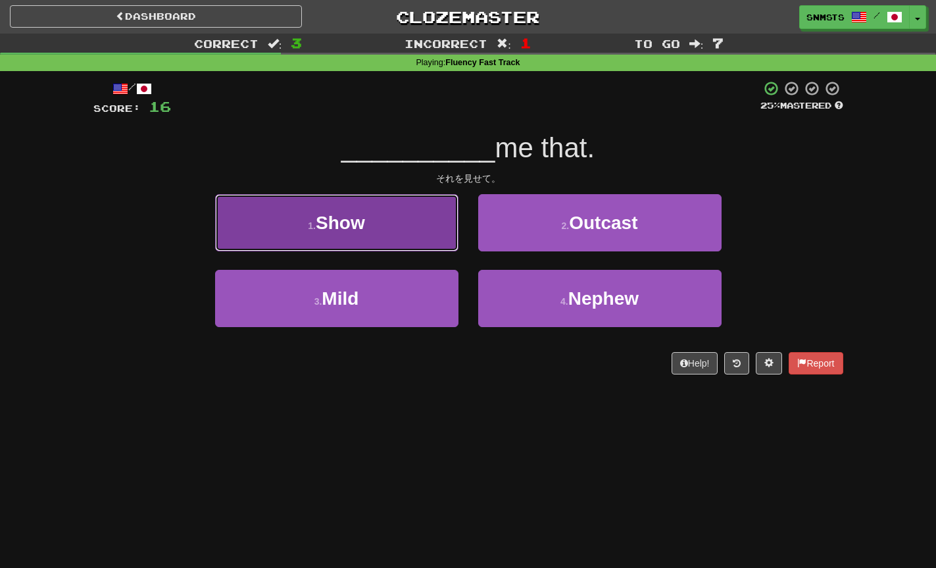
click at [443, 240] on button "1 . Show" at bounding box center [336, 222] width 243 height 57
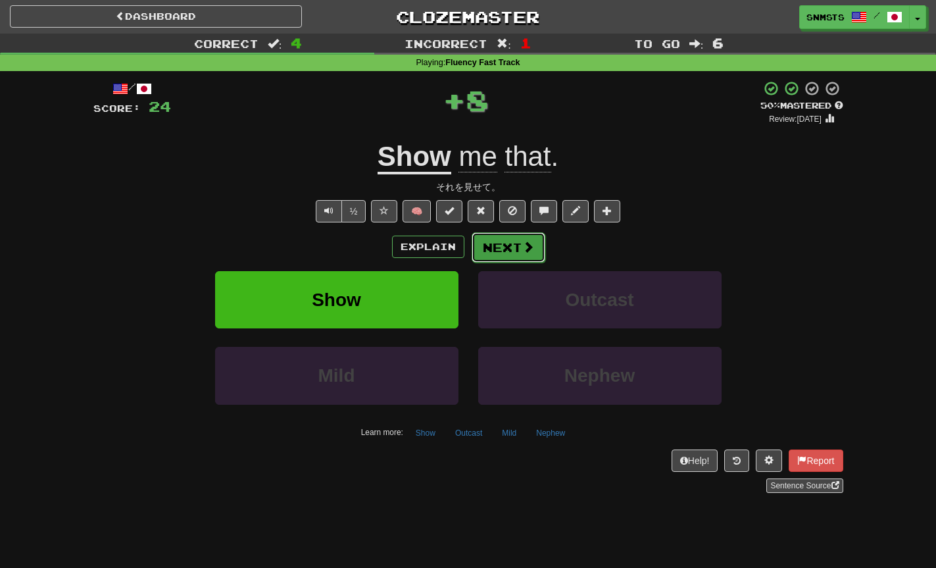
click at [487, 243] on button "Next" at bounding box center [509, 247] width 74 height 30
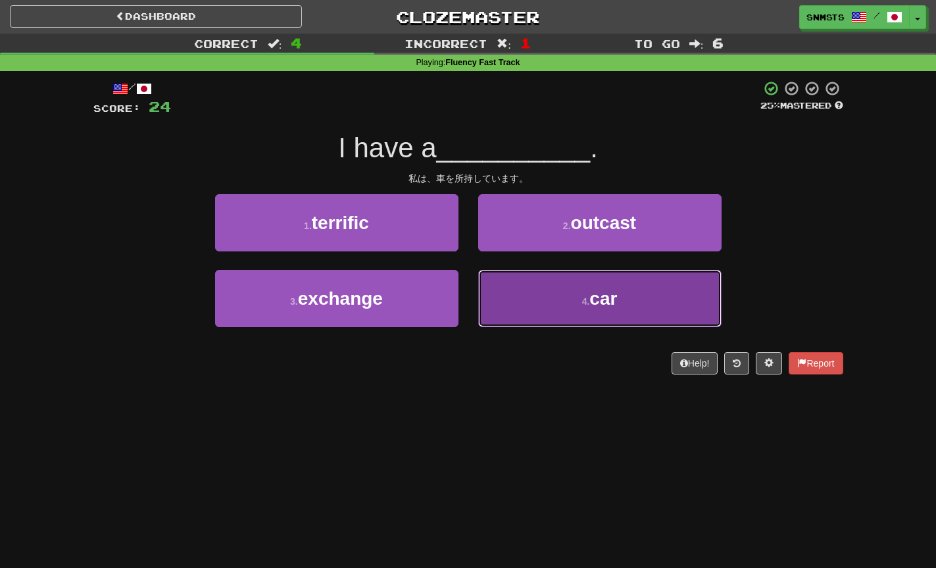
click at [502, 289] on button "4 . car" at bounding box center [599, 298] width 243 height 57
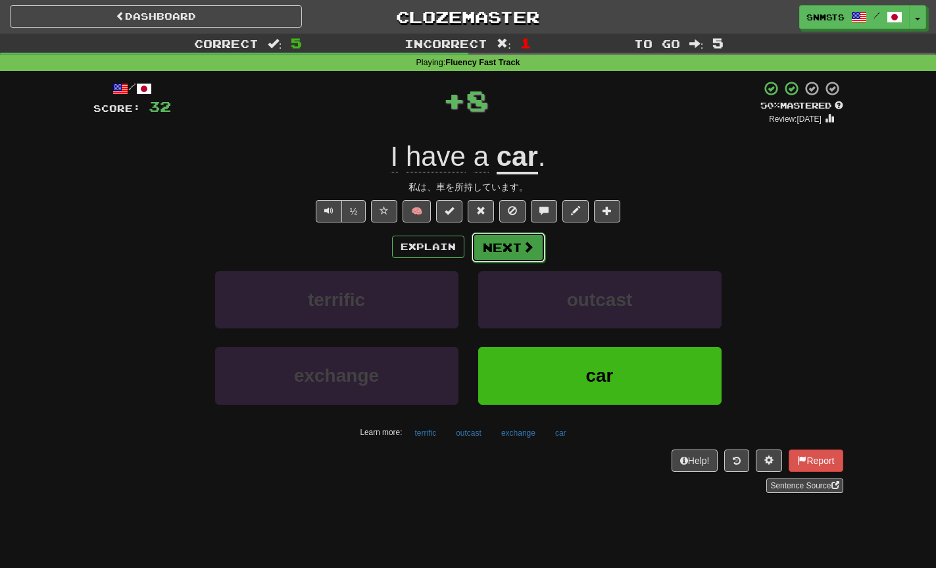
click at [506, 249] on button "Next" at bounding box center [509, 247] width 74 height 30
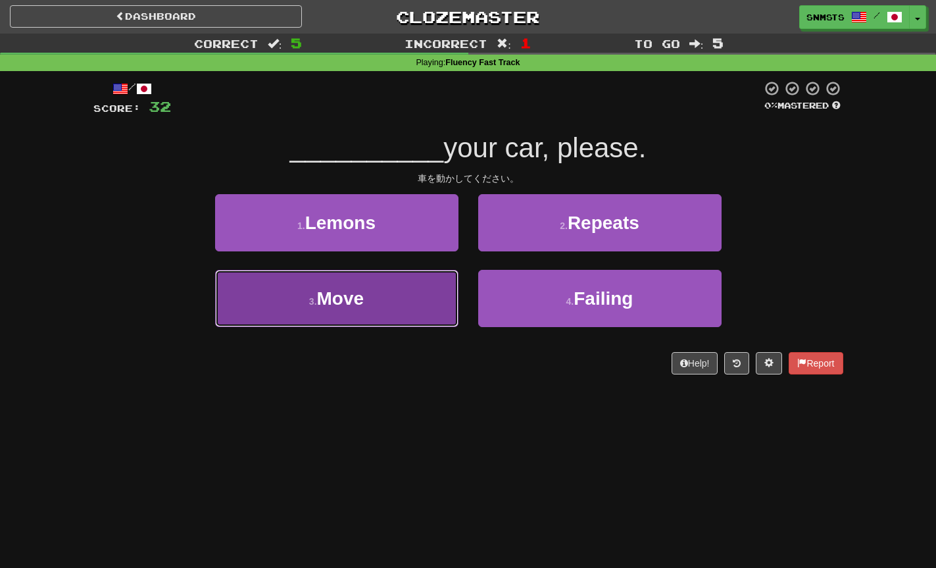
click at [449, 283] on button "3 . Move" at bounding box center [336, 298] width 243 height 57
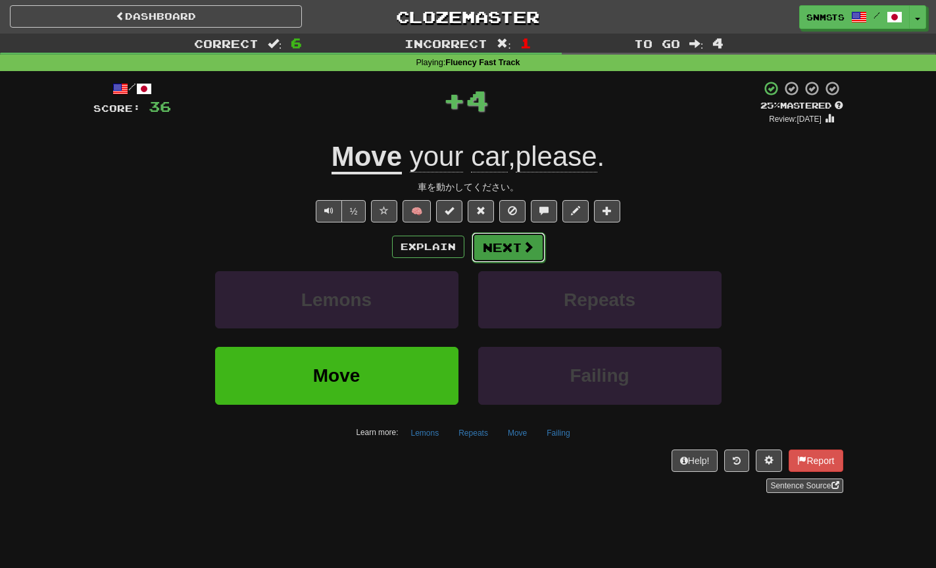
click at [519, 252] on button "Next" at bounding box center [509, 247] width 74 height 30
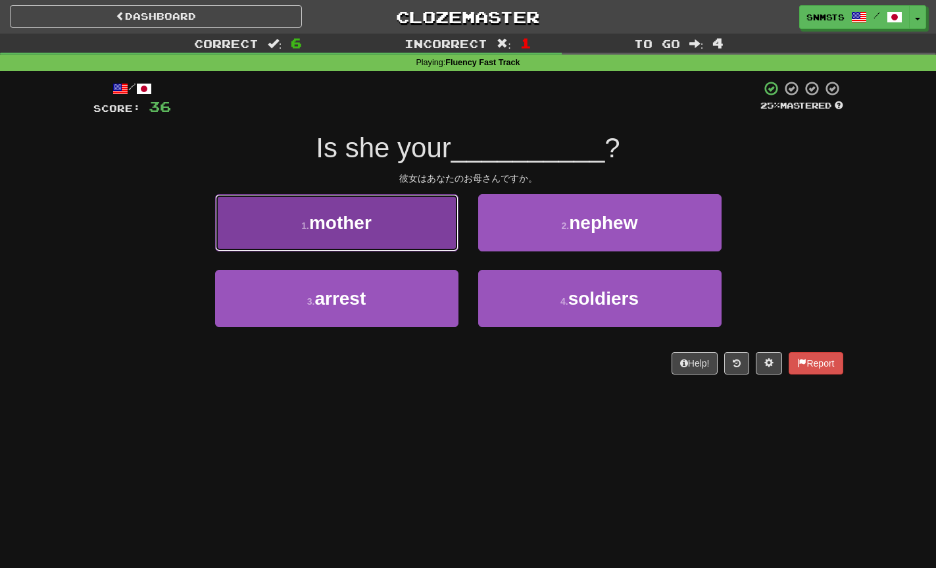
click at [437, 244] on button "1 . mother" at bounding box center [336, 222] width 243 height 57
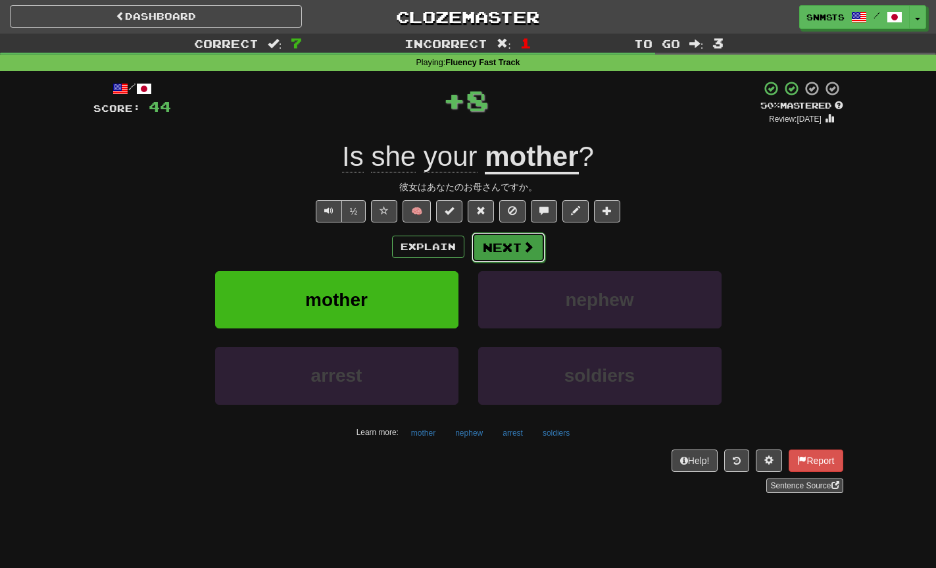
click at [509, 244] on button "Next" at bounding box center [509, 247] width 74 height 30
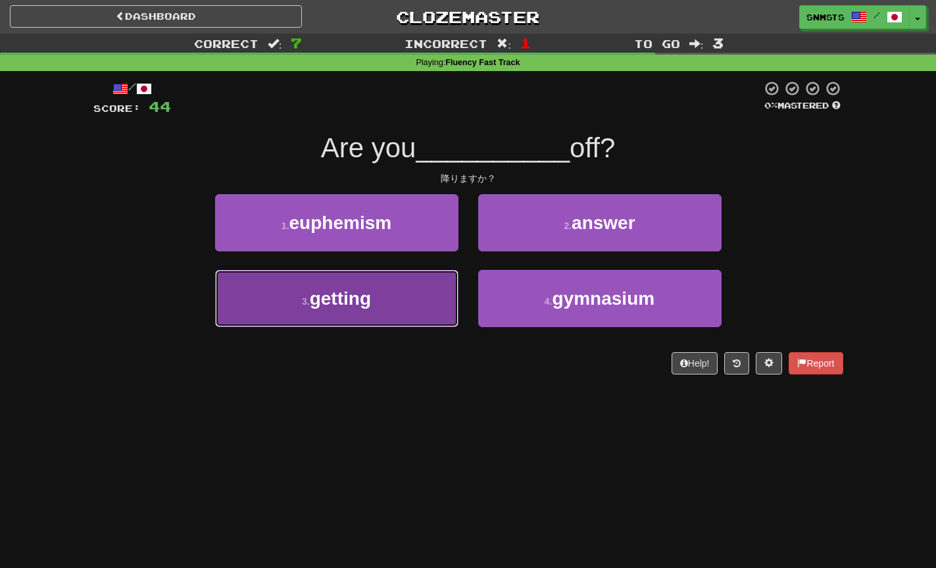
click at [433, 299] on button "3 . getting" at bounding box center [336, 298] width 243 height 57
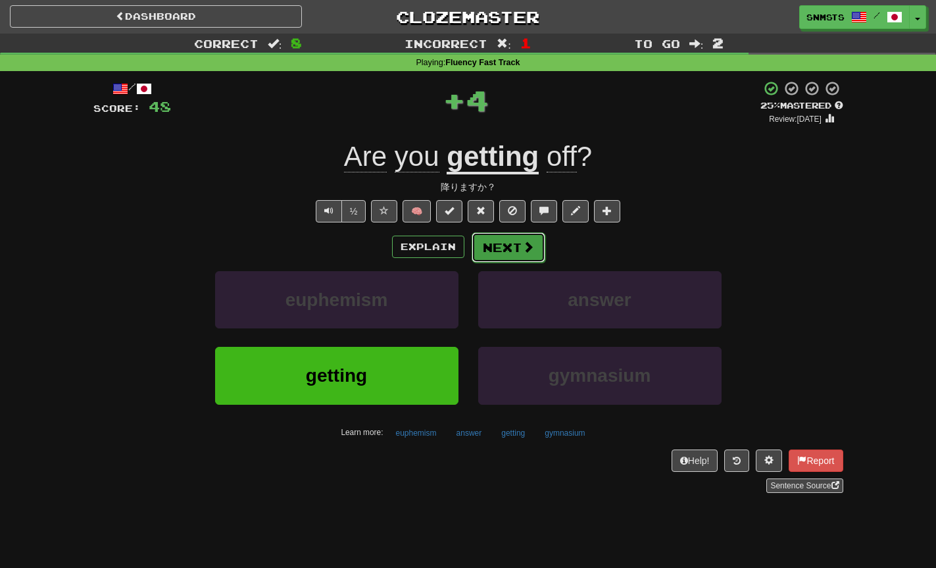
click at [493, 250] on button "Next" at bounding box center [509, 247] width 74 height 30
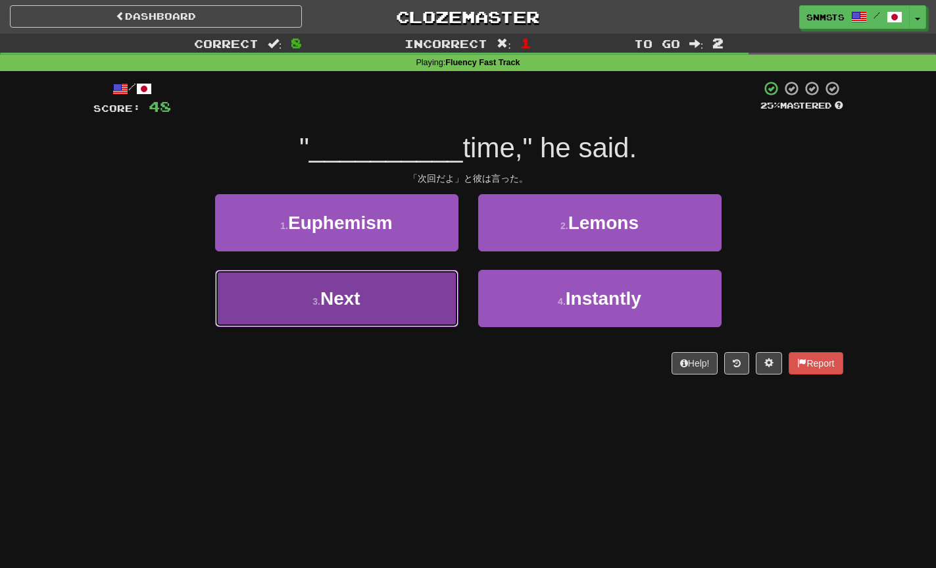
click at [443, 282] on button "3 . Next" at bounding box center [336, 298] width 243 height 57
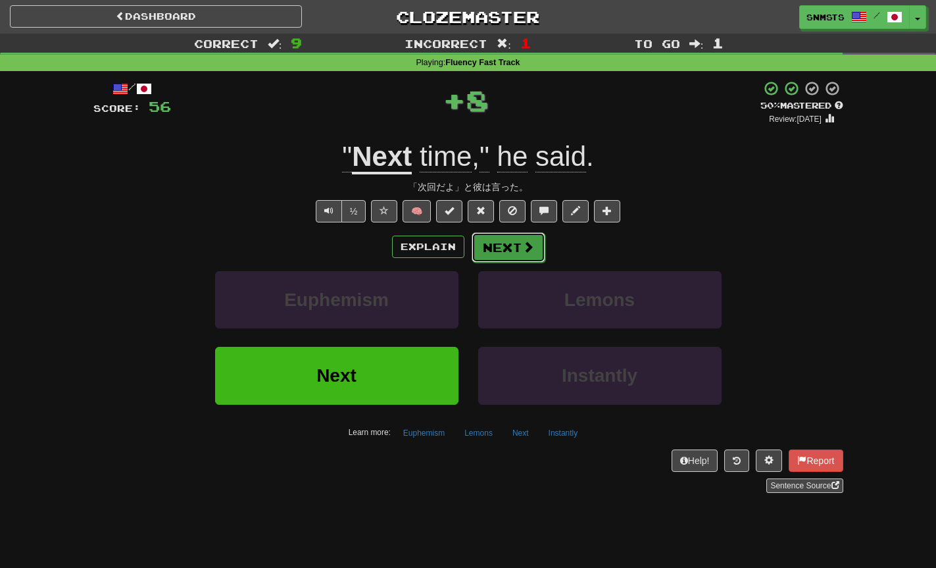
click at [497, 246] on button "Next" at bounding box center [509, 247] width 74 height 30
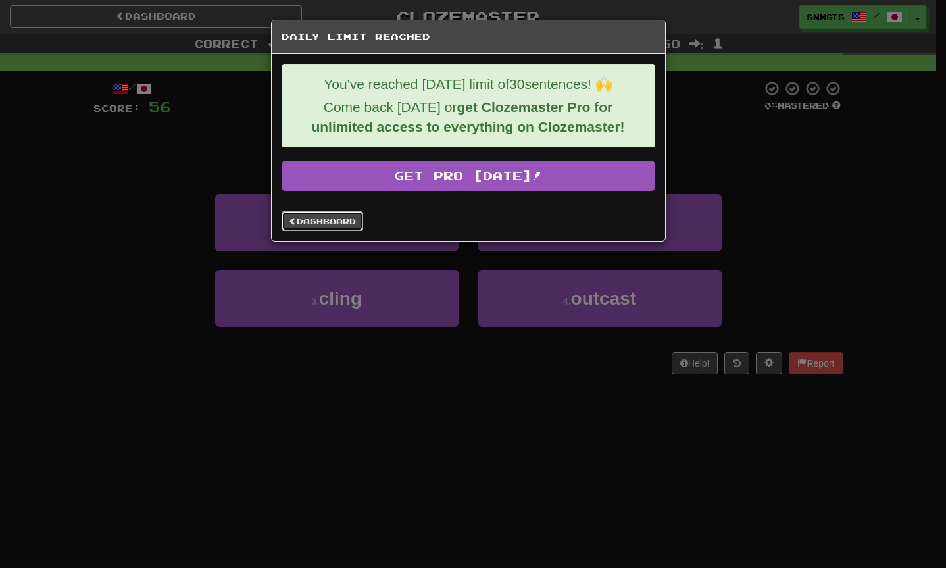
click at [349, 221] on link "Dashboard" at bounding box center [322, 221] width 82 height 20
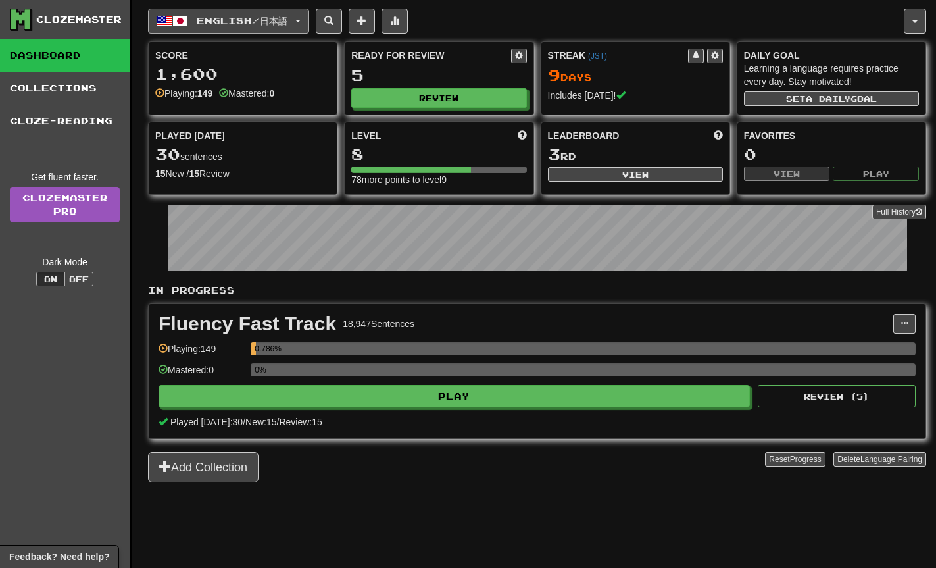
click at [281, 20] on span "English / 日本語" at bounding box center [242, 20] width 91 height 11
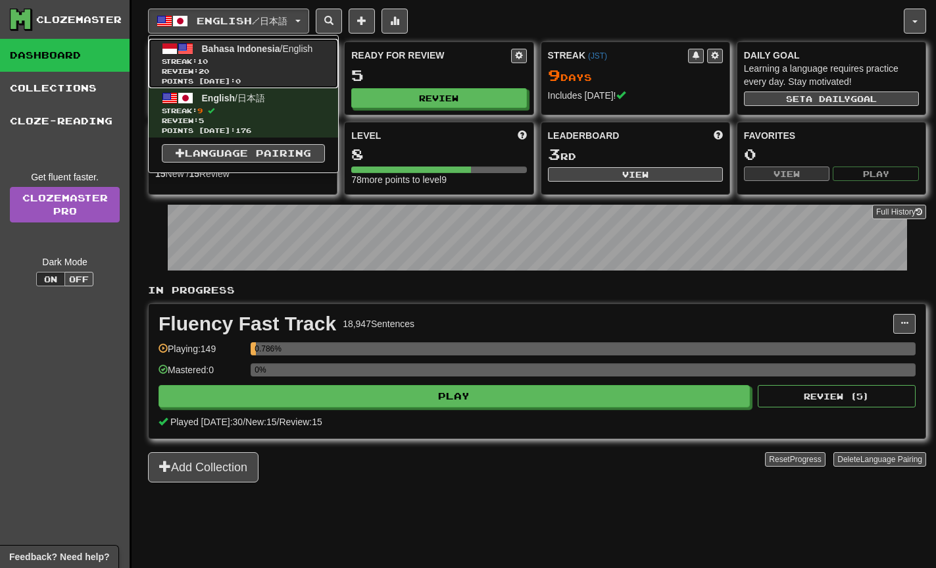
click at [273, 62] on span "Streak: 10" at bounding box center [243, 62] width 163 height 10
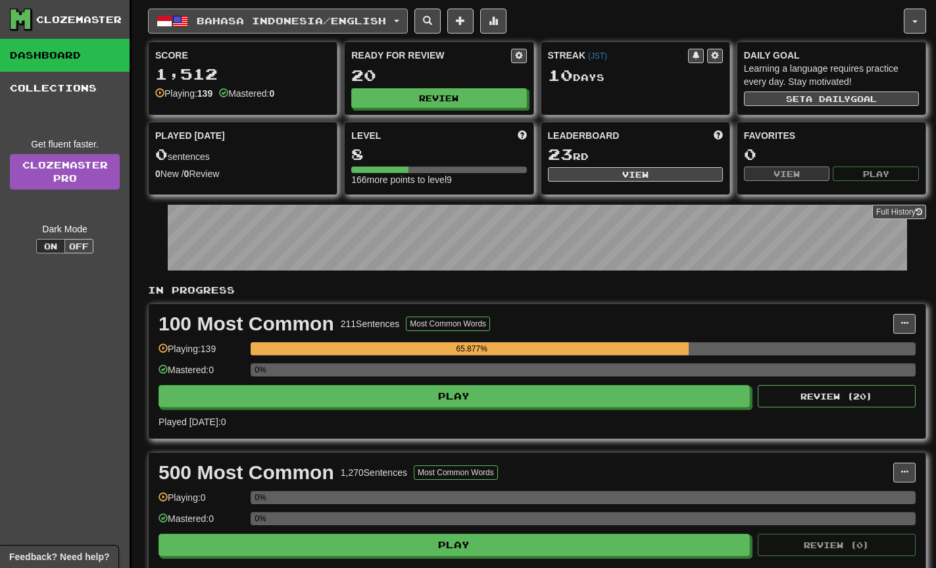
click at [295, 27] on button "Bahasa Indonesia / English" at bounding box center [278, 21] width 260 height 25
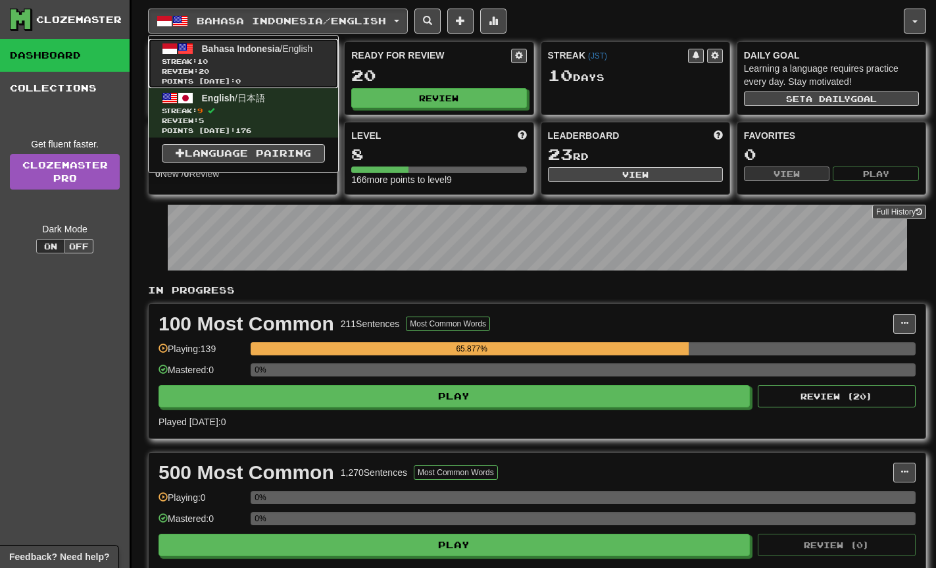
click at [285, 66] on span "Review: 20" at bounding box center [243, 71] width 163 height 10
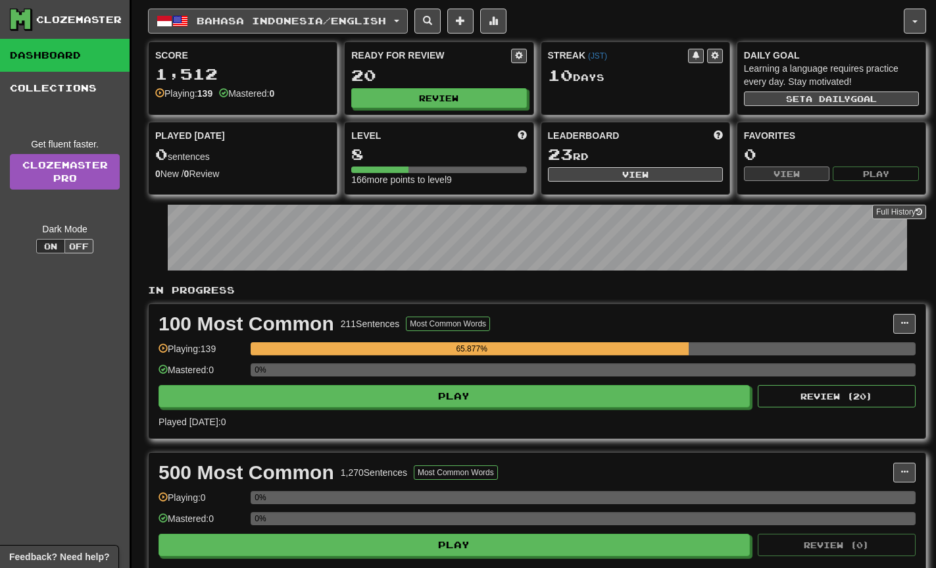
click at [299, 15] on span "Bahasa Indonesia / English" at bounding box center [291, 20] width 189 height 11
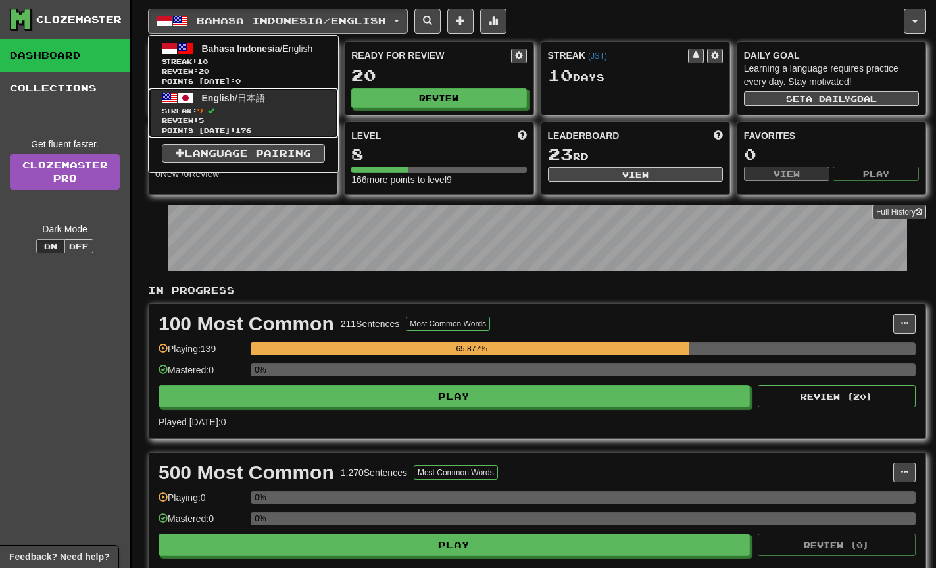
click at [291, 88] on link "English / 日本語 Streak: 9 Review: 5 Points today: 176" at bounding box center [243, 112] width 189 height 49
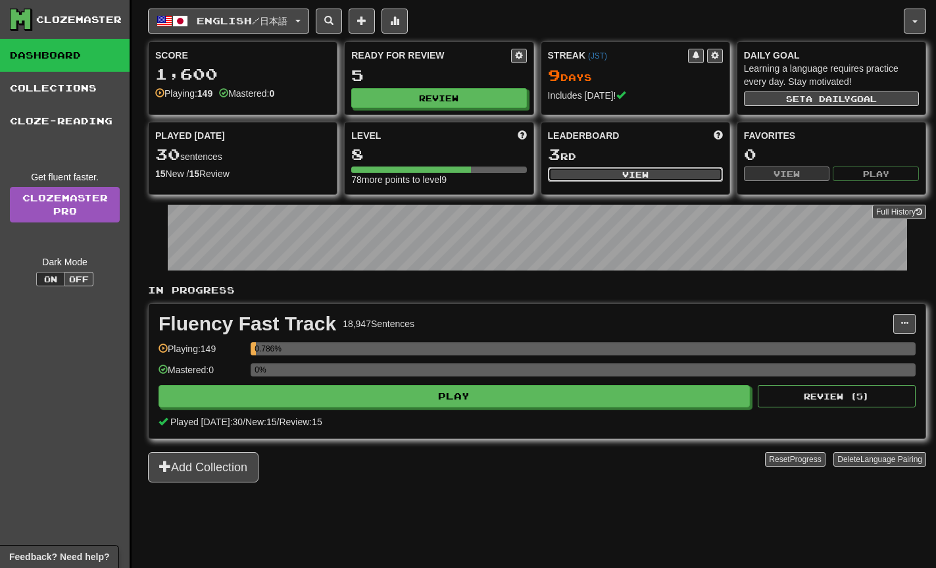
click at [586, 174] on button "View" at bounding box center [635, 174] width 175 height 14
select select "**********"
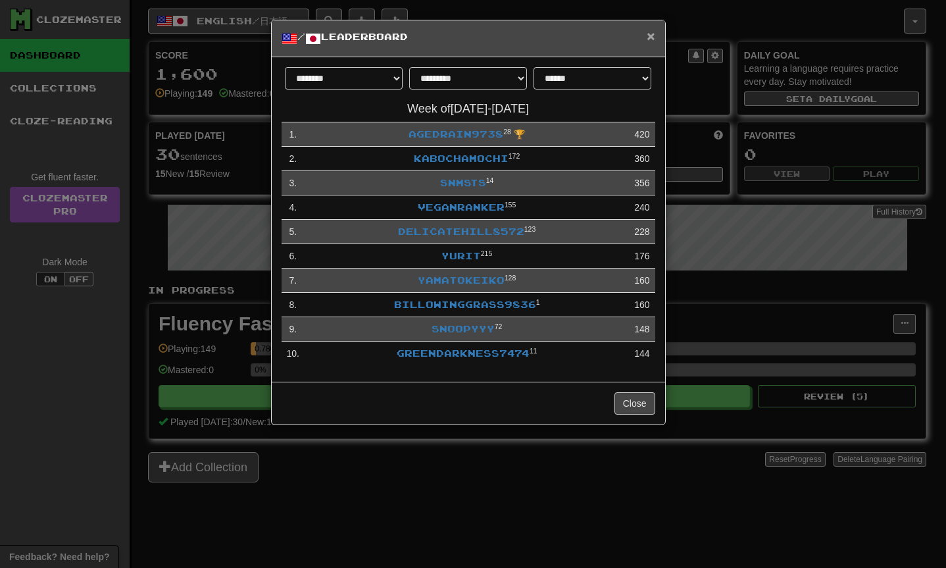
click at [650, 42] on span "×" at bounding box center [650, 35] width 8 height 15
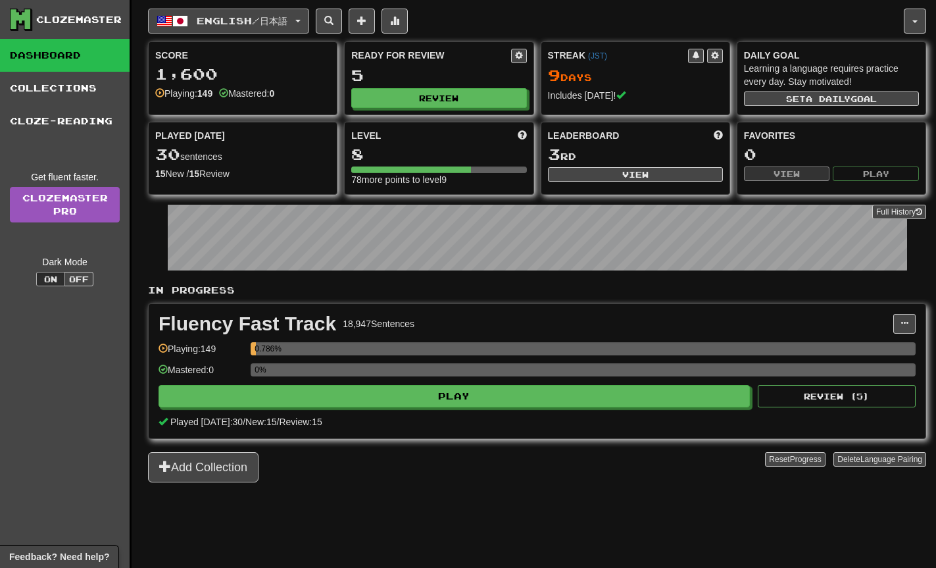
click at [305, 22] on button "English / 日本語" at bounding box center [228, 21] width 161 height 25
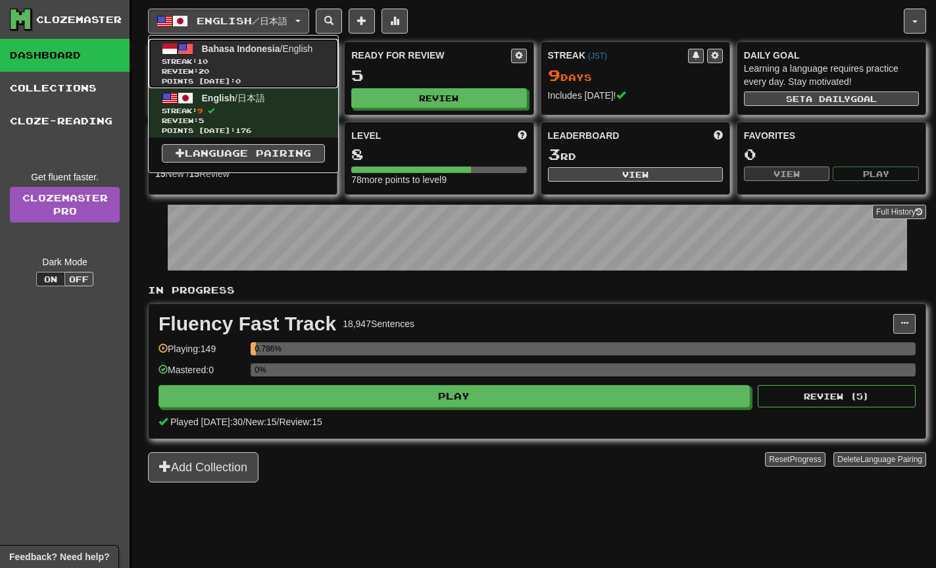
click at [270, 64] on span "Streak: 10" at bounding box center [243, 62] width 163 height 10
